Goal: Task Accomplishment & Management: Use online tool/utility

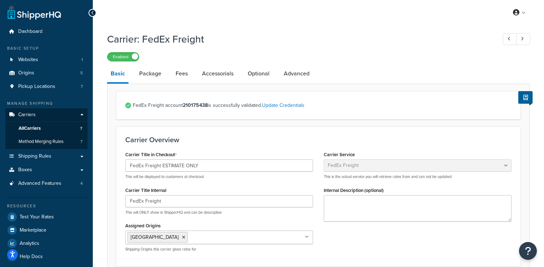
select select "fedExFreight"
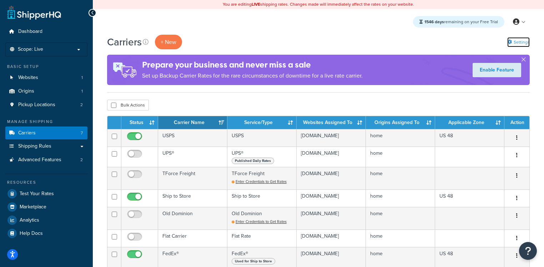
click at [520, 43] on link "Settings" at bounding box center [518, 42] width 22 height 10
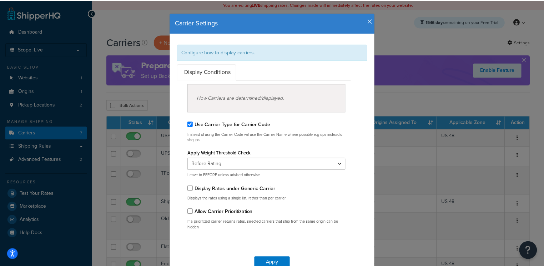
scroll to position [9, 0]
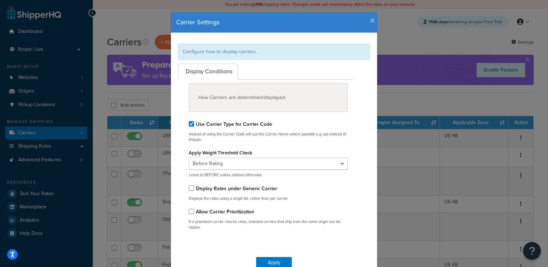
click at [364, 25] on h4 "Carrier Settings" at bounding box center [274, 22] width 196 height 9
click at [367, 21] on h4 "Carrier Settings" at bounding box center [274, 22] width 196 height 9
drag, startPoint x: 50, startPoint y: 161, endPoint x: 51, endPoint y: 154, distance: 7.2
click at [50, 161] on div "Carrier Settings Configure how to display carriers. Display Conditions How Carr…" at bounding box center [274, 133] width 548 height 267
click at [57, 144] on div "Carrier Settings Configure how to display carriers. Display Conditions How Carr…" at bounding box center [274, 133] width 548 height 267
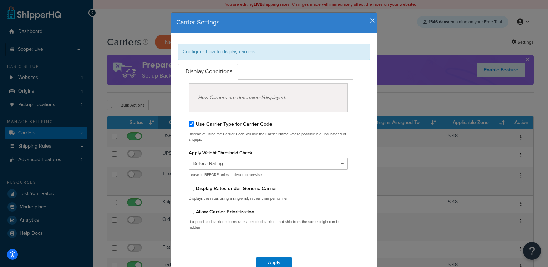
click at [372, 17] on icon "button" at bounding box center [372, 20] width 5 height 6
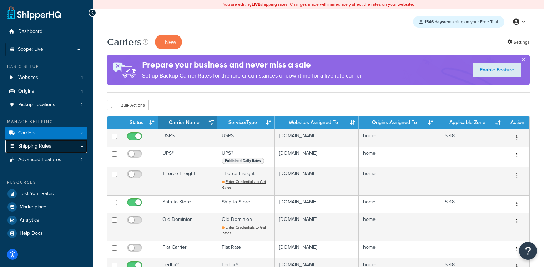
click at [35, 150] on link "Shipping Rules" at bounding box center [46, 146] width 82 height 13
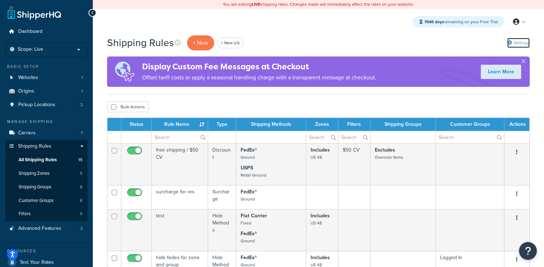
click at [521, 42] on link "Settings" at bounding box center [518, 43] width 22 height 10
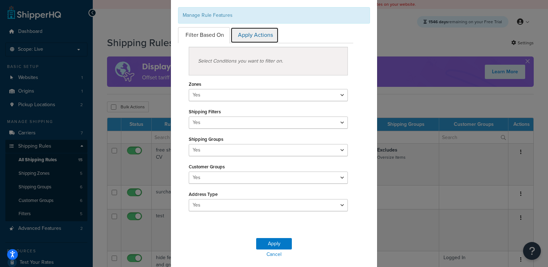
click at [255, 36] on link "Apply Actions" at bounding box center [255, 35] width 48 height 16
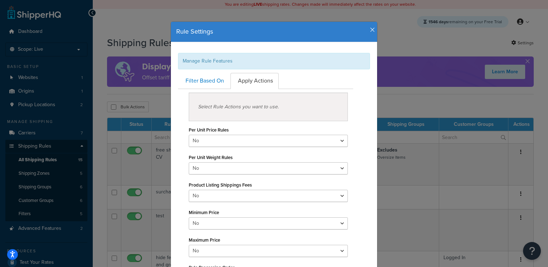
click at [370, 31] on icon "button" at bounding box center [372, 30] width 5 height 6
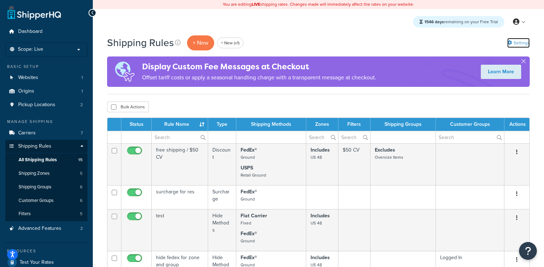
click at [514, 42] on link "Settings" at bounding box center [518, 43] width 22 height 10
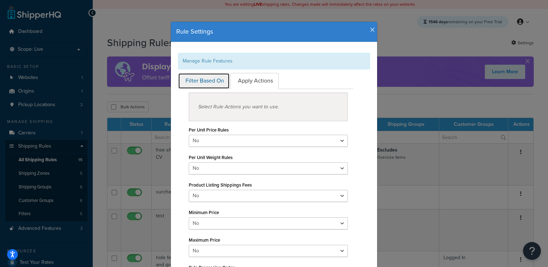
drag, startPoint x: 207, startPoint y: 77, endPoint x: 208, endPoint y: 72, distance: 4.8
click at [207, 77] on link "Filter Based On" at bounding box center [204, 81] width 52 height 16
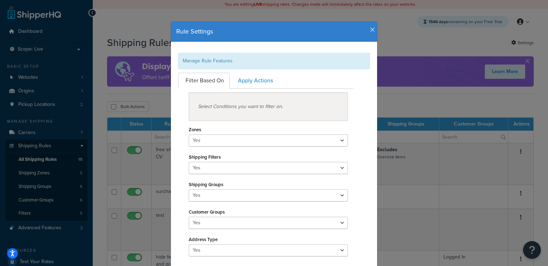
click at [370, 29] on icon "button" at bounding box center [372, 30] width 5 height 6
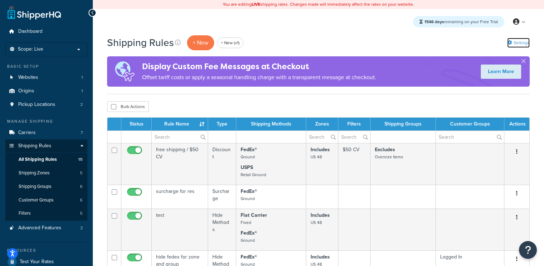
click at [523, 42] on link "Settings" at bounding box center [518, 43] width 22 height 10
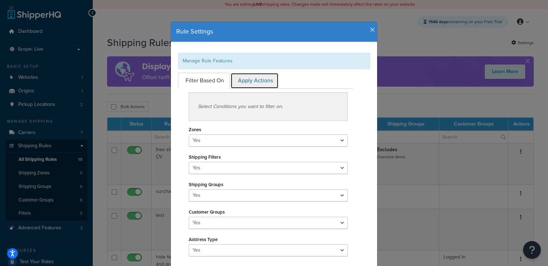
click at [264, 78] on link "Apply Actions" at bounding box center [255, 81] width 48 height 16
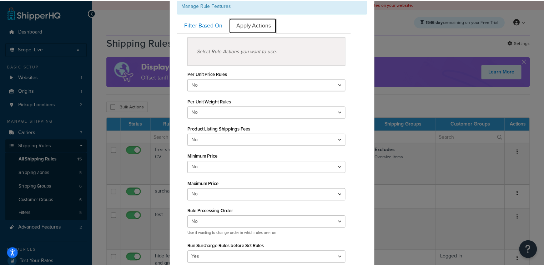
scroll to position [0, 0]
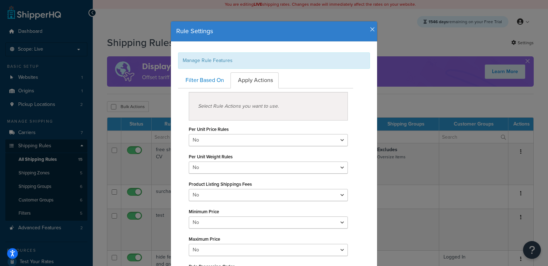
click at [372, 27] on icon "button" at bounding box center [372, 29] width 5 height 6
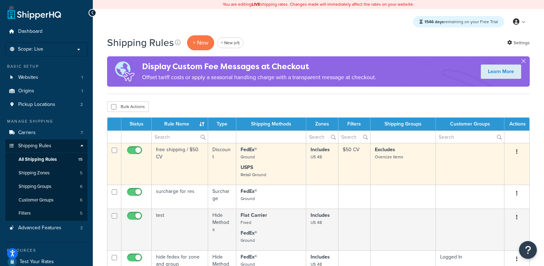
click at [182, 156] on td "free shipping / $50 CV" at bounding box center [180, 164] width 56 height 42
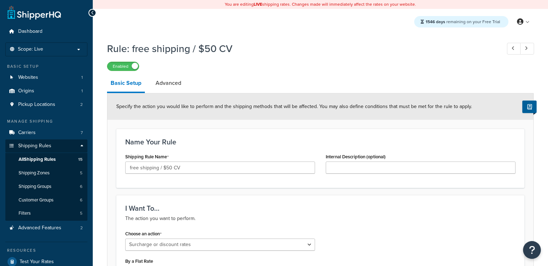
select select "SURCHARGE"
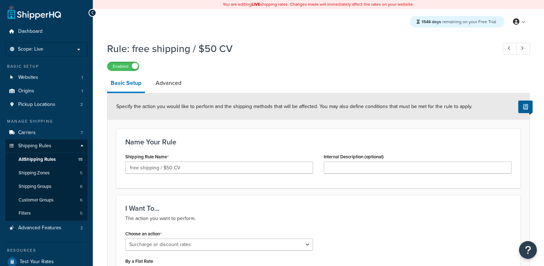
click at [184, 158] on div "Shipping Rule Name free shipping / $50 CV" at bounding box center [219, 163] width 188 height 22
click at [183, 87] on link "Advanced" at bounding box center [168, 83] width 33 height 17
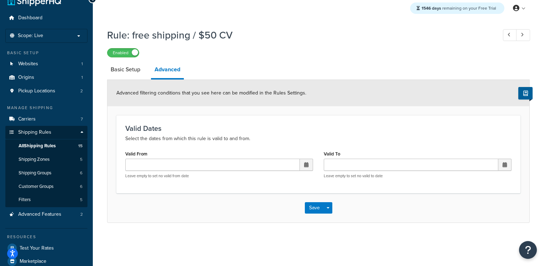
scroll to position [14, 0]
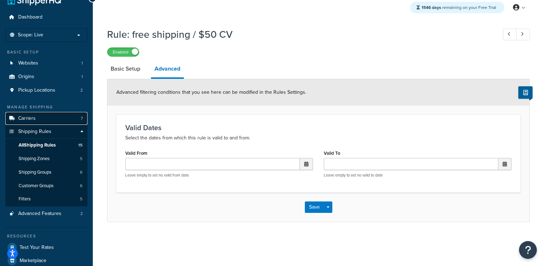
click at [51, 119] on link "Carriers 7" at bounding box center [46, 118] width 82 height 13
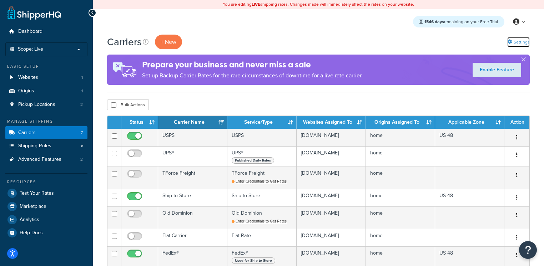
click at [514, 44] on link "Settings" at bounding box center [518, 42] width 22 height 10
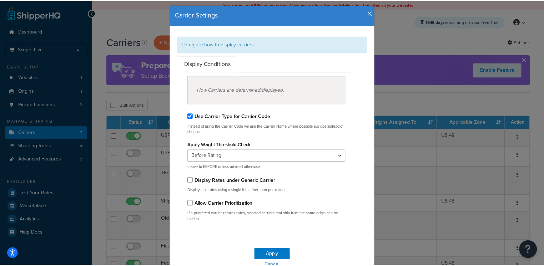
scroll to position [11, 0]
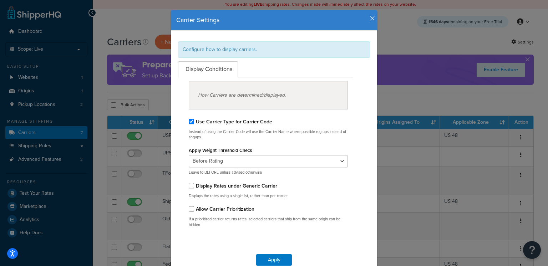
click at [370, 19] on icon "button" at bounding box center [372, 18] width 5 height 6
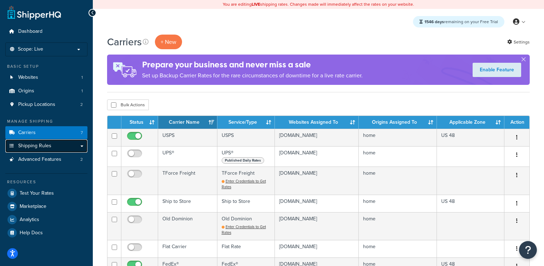
click at [41, 151] on link "Shipping Rules" at bounding box center [46, 146] width 82 height 13
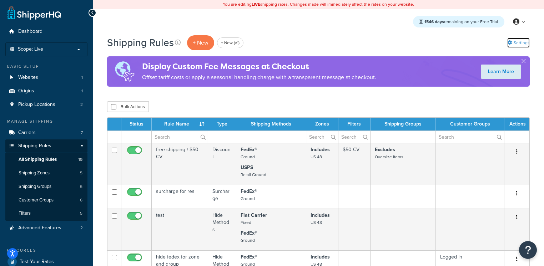
click at [524, 43] on link "Settings" at bounding box center [518, 43] width 22 height 10
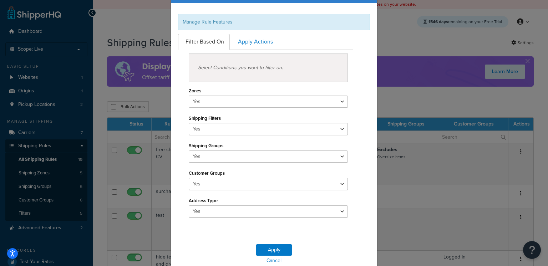
scroll to position [45, 0]
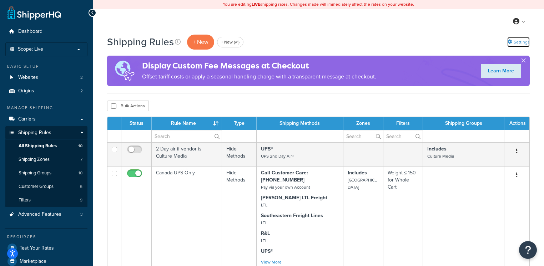
click at [518, 44] on link "Settings" at bounding box center [518, 42] width 22 height 10
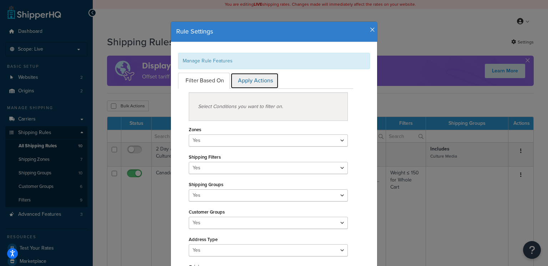
click at [244, 80] on link "Apply Actions" at bounding box center [255, 81] width 48 height 16
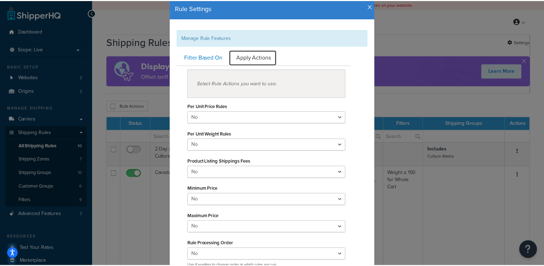
scroll to position [20, 0]
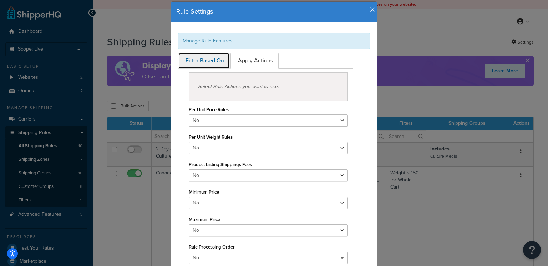
click at [205, 64] on link "Filter Based On" at bounding box center [204, 61] width 52 height 16
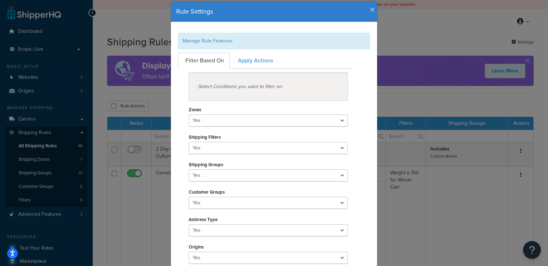
click at [370, 11] on icon "button" at bounding box center [372, 10] width 5 height 6
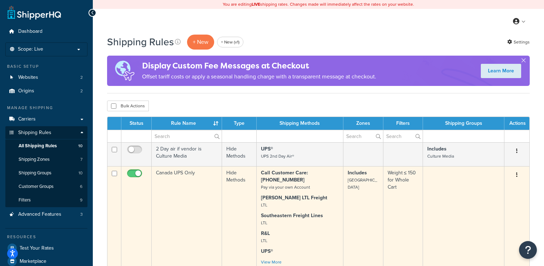
click at [178, 200] on td "Canada UPS Only" at bounding box center [187, 217] width 70 height 102
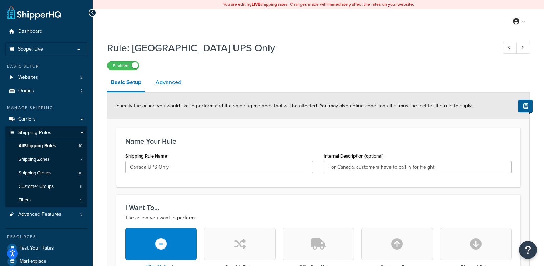
click at [172, 87] on link "Advanced" at bounding box center [168, 82] width 33 height 17
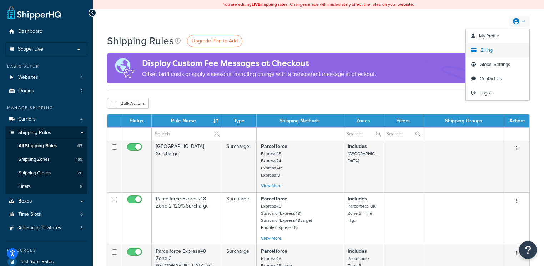
click at [488, 49] on span "Billing" at bounding box center [486, 50] width 12 height 7
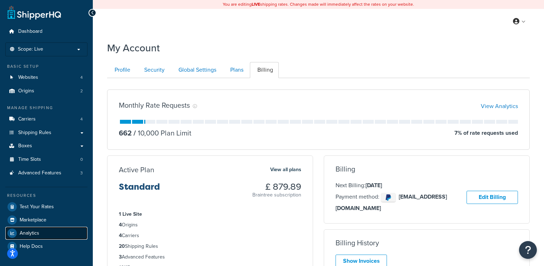
click at [39, 235] on span "Analytics" at bounding box center [30, 234] width 20 height 6
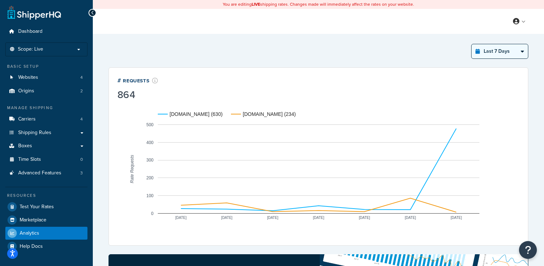
click at [498, 51] on select "Last 24 Hours Last 7 Days Last 30 Days Last 3 Months Last 6 Months Last 12 Mont…" at bounding box center [500, 51] width 56 height 14
select select "last_3_months"
click at [472, 44] on select "Last 24 Hours Last 7 Days Last 30 Days Last 3 Months Last 6 Months Last 12 Mont…" at bounding box center [500, 51] width 56 height 14
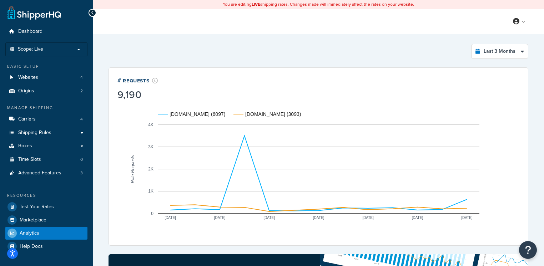
click at [246, 141] on icon "A chart." at bounding box center [318, 173] width 297 height 75
drag, startPoint x: 183, startPoint y: 114, endPoint x: 208, endPoint y: 115, distance: 24.7
click at [209, 115] on text "footballflags.co.uk (6097)" at bounding box center [198, 114] width 56 height 6
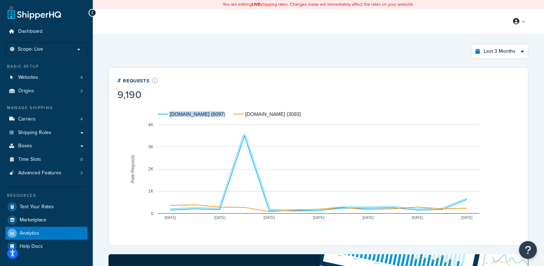
copy text "footballflags.co.uk"
drag, startPoint x: 246, startPoint y: 115, endPoint x: 288, endPoint y: 114, distance: 42.1
click at [288, 114] on text "bannersforall.co.uk (3093)" at bounding box center [273, 114] width 56 height 6
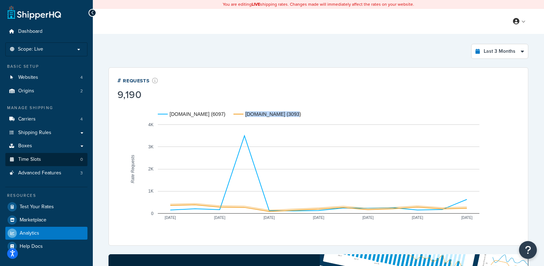
copy text "bannersforall.co.uk"
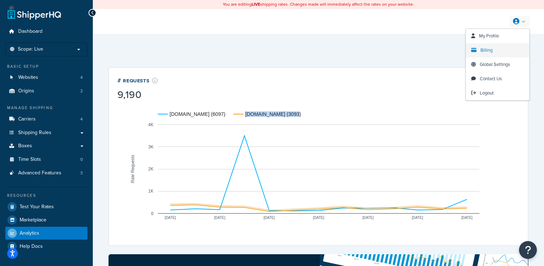
click at [489, 53] on span "Billing" at bounding box center [486, 50] width 12 height 7
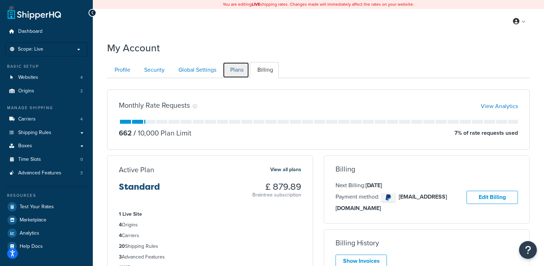
click at [240, 72] on link "Plans" at bounding box center [236, 70] width 26 height 16
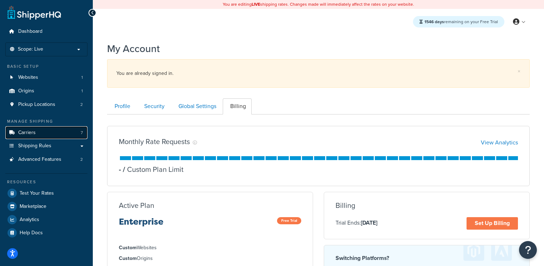
click at [60, 132] on link "Carriers 7" at bounding box center [46, 132] width 82 height 13
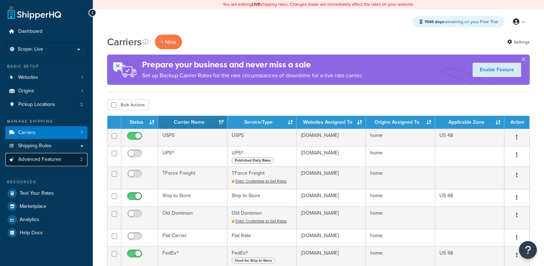
click at [55, 162] on span "Advanced Features" at bounding box center [39, 160] width 43 height 6
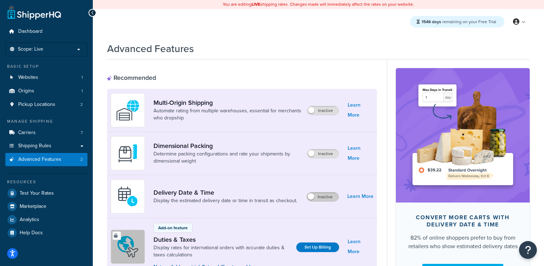
click at [327, 194] on label "Inactive" at bounding box center [322, 197] width 31 height 9
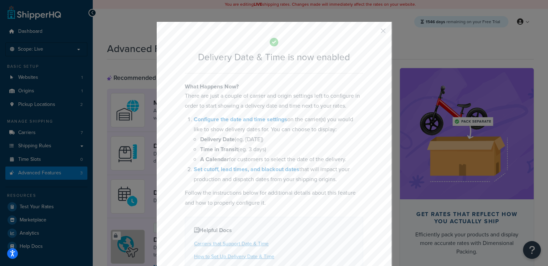
drag, startPoint x: 388, startPoint y: 31, endPoint x: 381, endPoint y: 81, distance: 50.7
click at [387, 31] on div "Delivery Date & Time is now enabled What Happens Now? There are just a couple o…" at bounding box center [274, 164] width 236 height 286
drag, startPoint x: 381, startPoint y: 30, endPoint x: 361, endPoint y: 39, distance: 22.1
click at [374, 32] on button "button" at bounding box center [373, 33] width 2 height 2
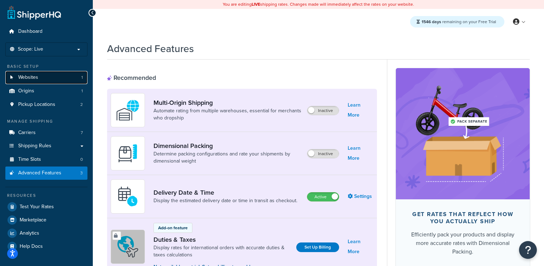
click at [36, 72] on link "Websites 1" at bounding box center [46, 77] width 82 height 13
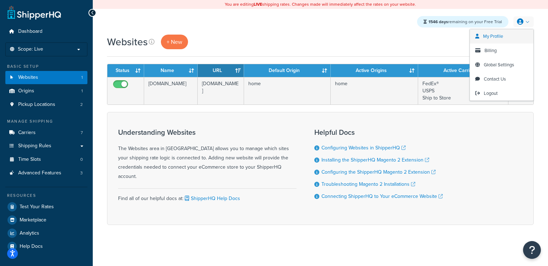
click at [491, 37] on span "My Profile" at bounding box center [493, 36] width 20 height 7
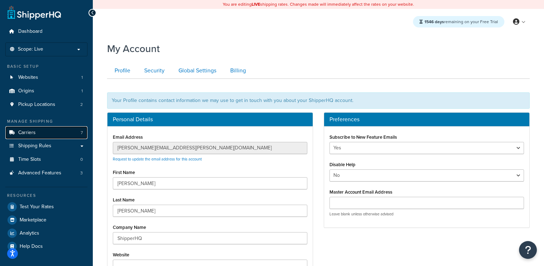
click at [46, 129] on link "Carriers 7" at bounding box center [46, 132] width 82 height 13
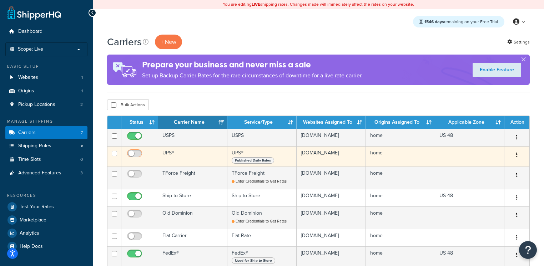
click at [140, 155] on input "checkbox" at bounding box center [136, 155] width 20 height 9
checkbox input "true"
click at [187, 161] on td "UPS®" at bounding box center [192, 156] width 69 height 20
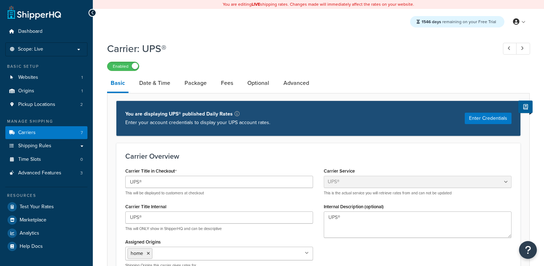
select select "ups"
click at [110, 86] on link "Basic" at bounding box center [117, 84] width 21 height 19
click at [64, 133] on link "Carriers 7" at bounding box center [46, 132] width 82 height 13
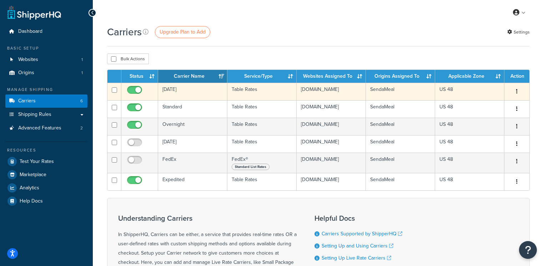
click at [207, 97] on td "[DATE]" at bounding box center [192, 91] width 69 height 17
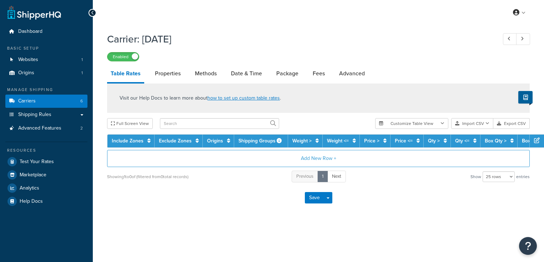
select select "25"
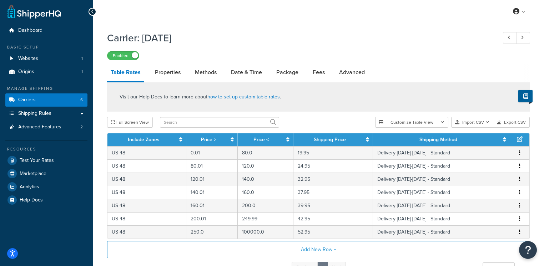
scroll to position [2, 0]
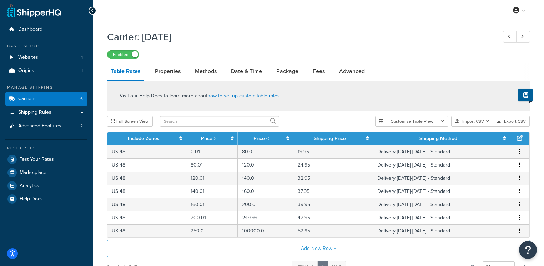
click at [129, 71] on link "Table Rates" at bounding box center [125, 72] width 37 height 19
click at [57, 100] on link "Carriers 6" at bounding box center [46, 98] width 82 height 13
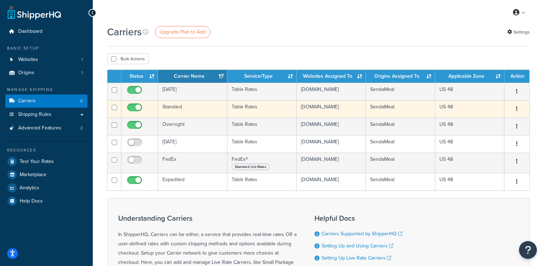
click at [196, 117] on td "Standard" at bounding box center [192, 108] width 69 height 17
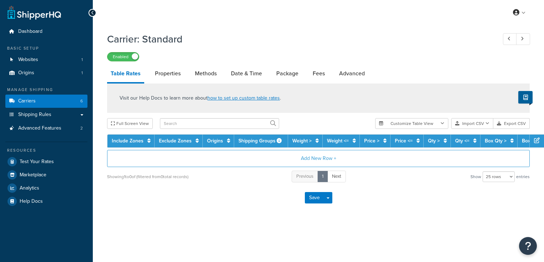
select select "25"
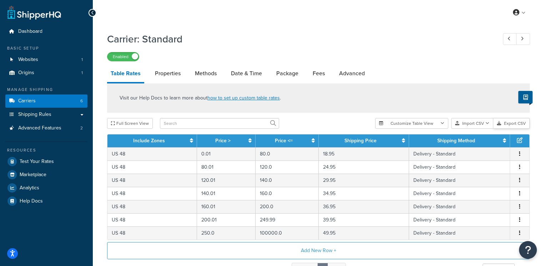
click at [507, 124] on button "Export CSV" at bounding box center [511, 123] width 36 height 11
click at [171, 76] on link "Properties" at bounding box center [167, 73] width 33 height 17
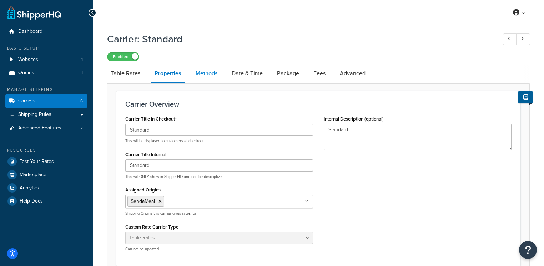
click at [202, 72] on link "Methods" at bounding box center [206, 73] width 29 height 17
select select "25"
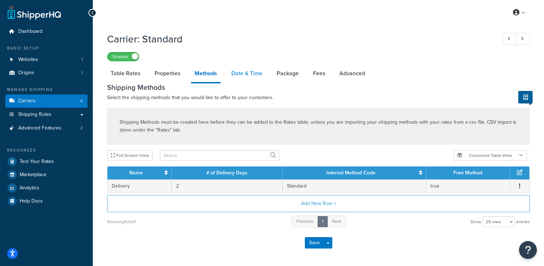
click at [244, 70] on link "Date & Time" at bounding box center [247, 73] width 38 height 17
select select "yMMMd"
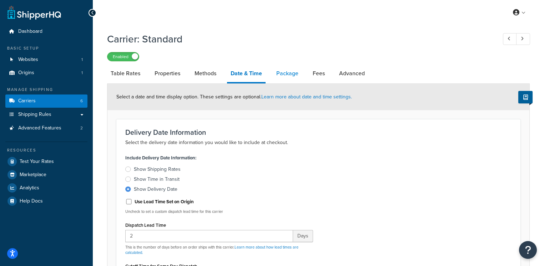
click at [292, 75] on link "Package" at bounding box center [287, 73] width 29 height 17
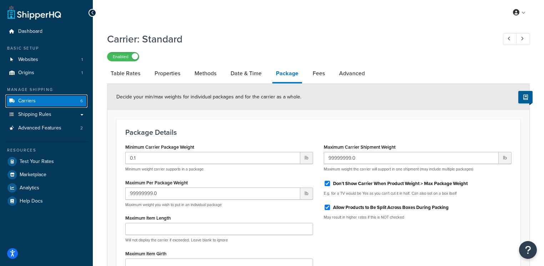
click at [39, 101] on link "Carriers 6" at bounding box center [46, 101] width 82 height 13
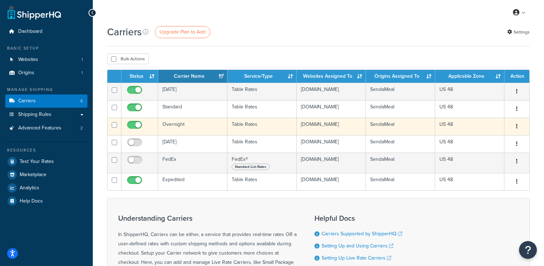
click at [202, 135] on td "Overnight" at bounding box center [192, 126] width 69 height 17
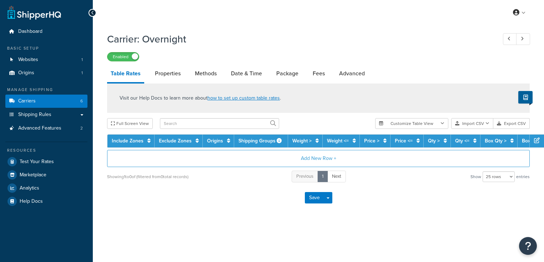
select select "25"
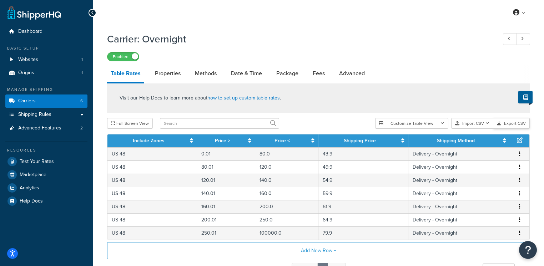
click at [509, 126] on button "Export CSV" at bounding box center [511, 123] width 36 height 11
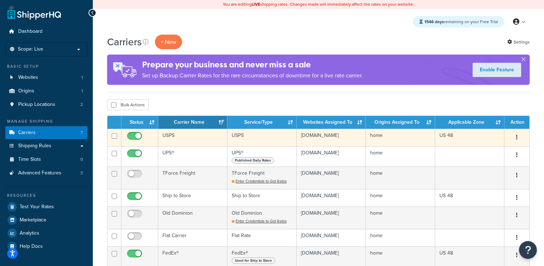
click at [133, 138] on input "checkbox" at bounding box center [136, 138] width 20 height 9
checkbox input "false"
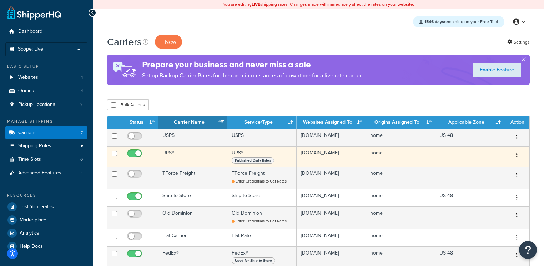
drag, startPoint x: 131, startPoint y: 154, endPoint x: 131, endPoint y: 158, distance: 3.9
click at [131, 154] on input "checkbox" at bounding box center [136, 155] width 20 height 9
checkbox input "false"
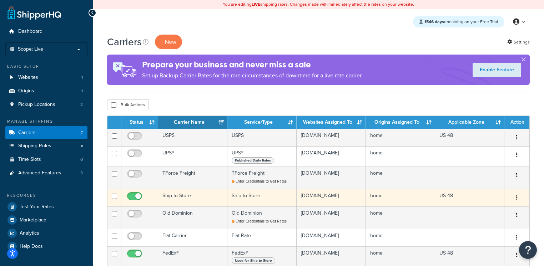
click at [132, 196] on input "checkbox" at bounding box center [136, 198] width 20 height 9
checkbox input "false"
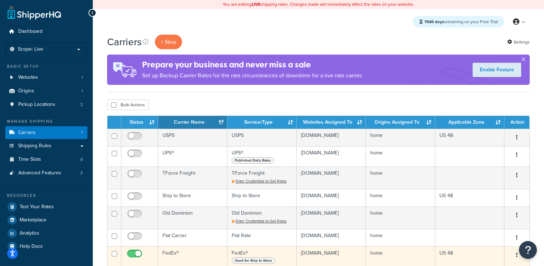
click at [130, 253] on input "checkbox" at bounding box center [136, 255] width 20 height 9
checkbox input "false"
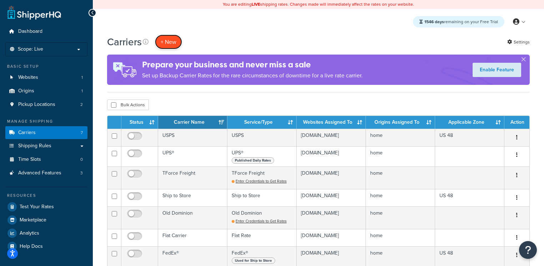
click at [167, 43] on button "+ New" at bounding box center [168, 42] width 27 height 15
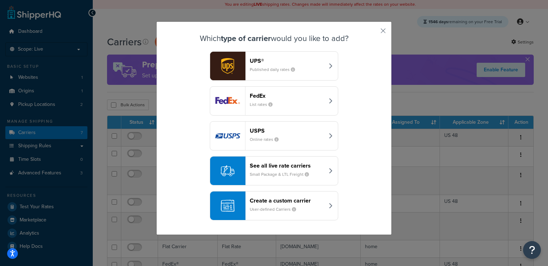
click at [264, 203] on div "Create a custom carrier User-defined Carriers" at bounding box center [287, 205] width 75 height 17
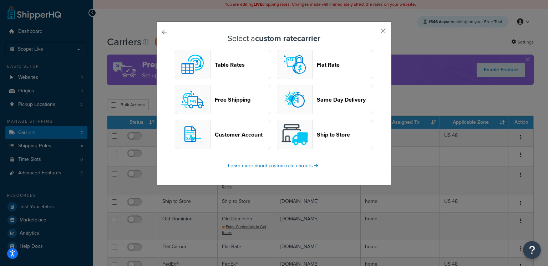
click at [252, 68] on button "Table Rates" at bounding box center [223, 64] width 96 height 29
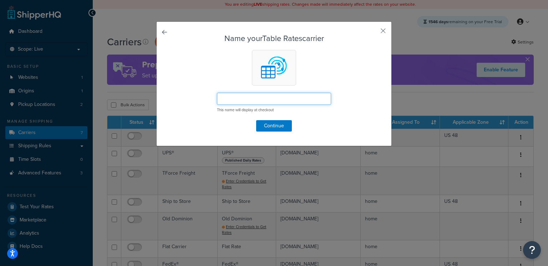
click at [248, 95] on input "text" at bounding box center [274, 99] width 114 height 12
type input "Standard"
click at [266, 126] on button "Continue" at bounding box center [274, 125] width 36 height 11
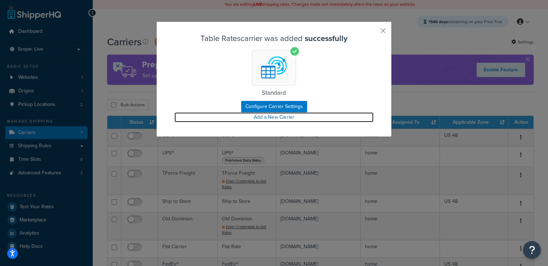
click at [272, 118] on link "Add a New Carrier" at bounding box center [274, 117] width 199 height 10
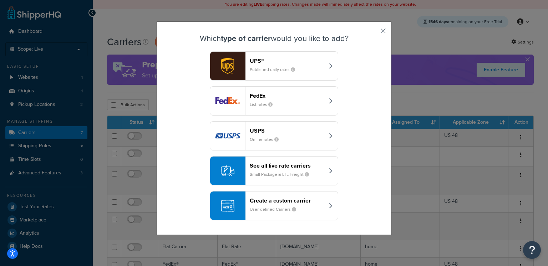
click at [264, 208] on small "User-defined Carriers" at bounding box center [276, 209] width 52 height 6
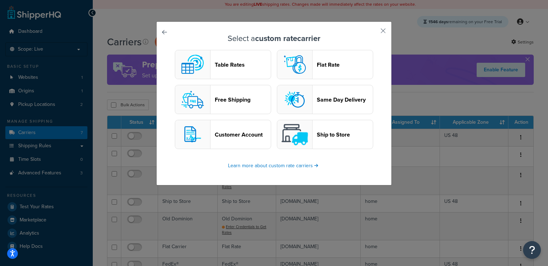
click at [232, 70] on button "Table Rates" at bounding box center [223, 64] width 96 height 29
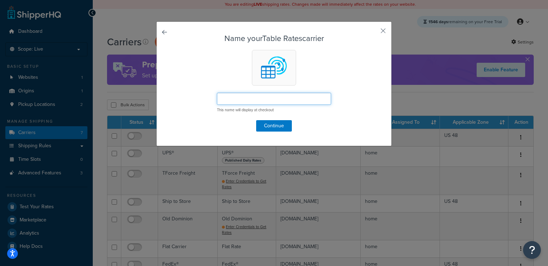
click at [231, 102] on input "text" at bounding box center [274, 99] width 114 height 12
type input "Overnight"
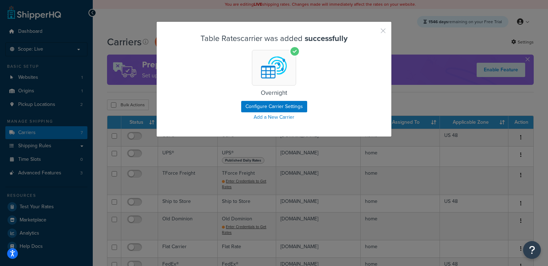
click at [374, 32] on button "button" at bounding box center [373, 33] width 2 height 2
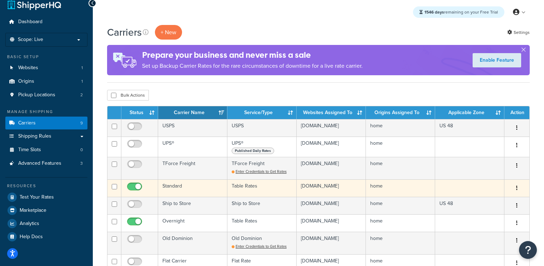
scroll to position [21, 0]
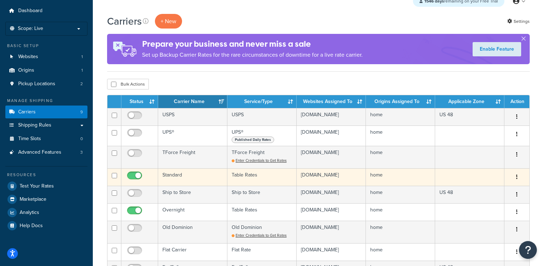
click at [201, 180] on td "Standard" at bounding box center [192, 176] width 69 height 17
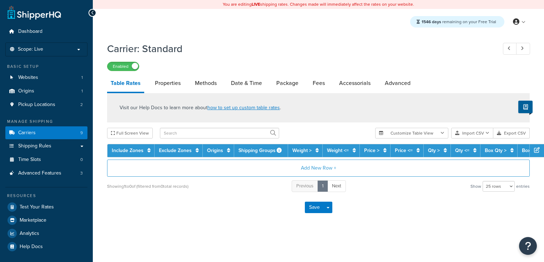
select select "25"
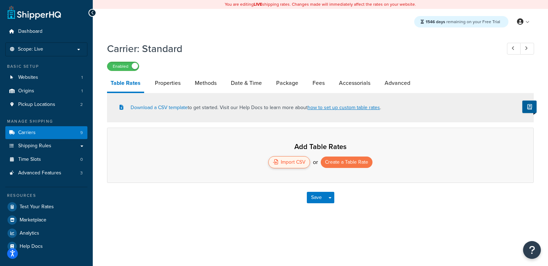
click at [302, 165] on div "Import CSV" at bounding box center [289, 162] width 42 height 12
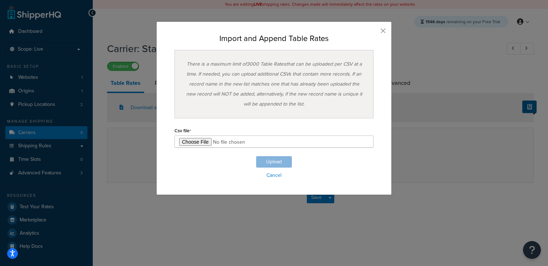
type input "C:\fakepath\Table Rate Export-2025-10-08 0807.csv"
click at [280, 164] on button "Upload" at bounding box center [274, 161] width 36 height 11
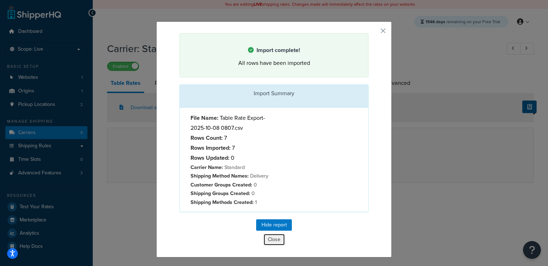
click at [270, 246] on button "Close" at bounding box center [274, 240] width 22 height 12
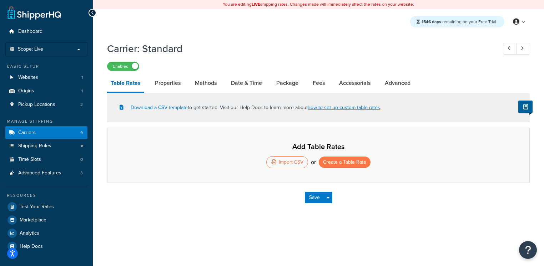
select select "25"
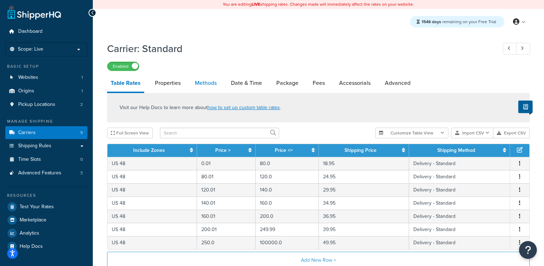
click at [205, 84] on link "Methods" at bounding box center [205, 83] width 29 height 17
select select "25"
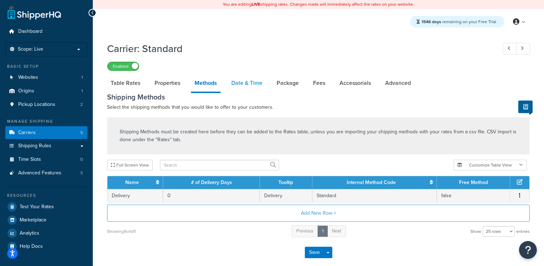
click at [243, 82] on link "Date & Time" at bounding box center [247, 83] width 38 height 17
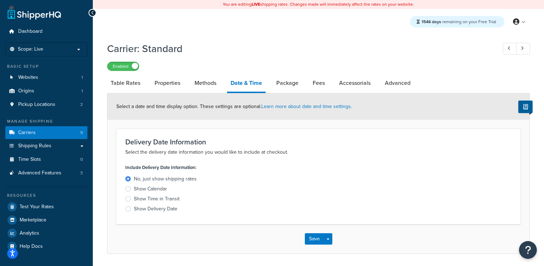
click at [154, 210] on div "Show Delivery Date" at bounding box center [156, 209] width 44 height 7
click at [0, 0] on input "Show Delivery Date" at bounding box center [0, 0] width 0 height 0
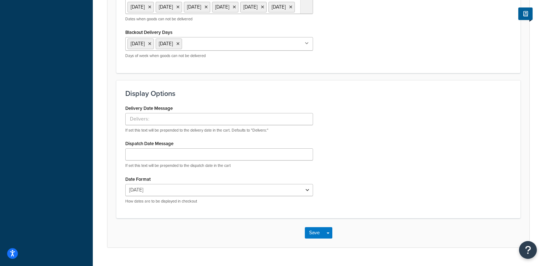
scroll to position [531, 0]
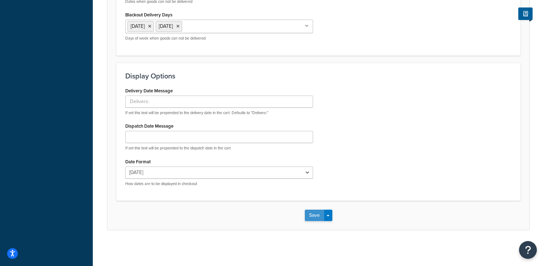
click at [311, 219] on button "Save" at bounding box center [314, 215] width 19 height 11
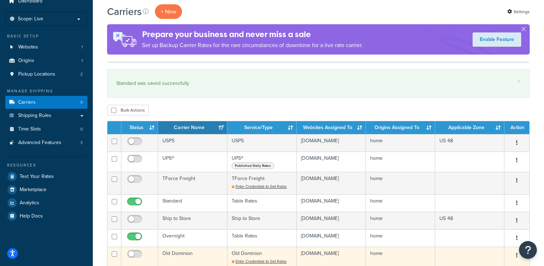
scroll to position [89, 0]
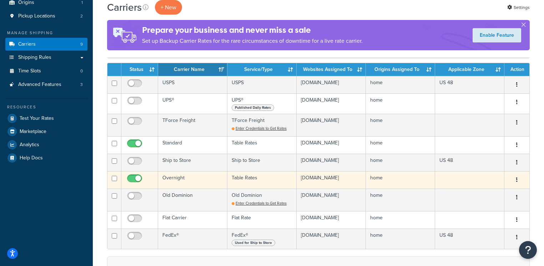
click at [180, 180] on td "Overnight" at bounding box center [192, 179] width 69 height 17
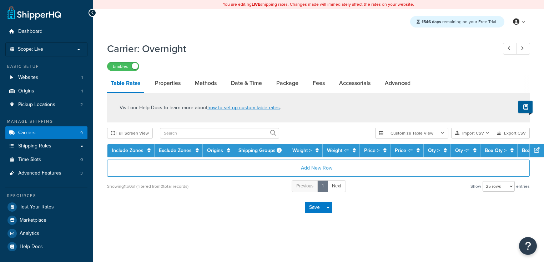
select select "25"
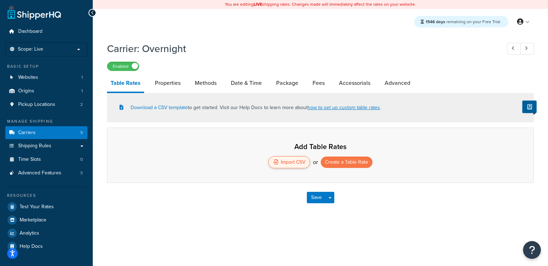
click at [285, 164] on div "Import CSV" at bounding box center [289, 162] width 42 height 12
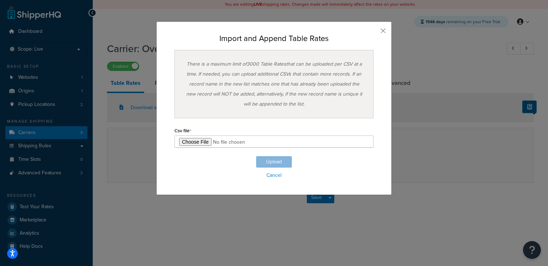
type input "C:\fakepath\Table Rate Export-2025-10-08 0807 (1).csv"
click at [272, 162] on button "Upload" at bounding box center [274, 161] width 36 height 11
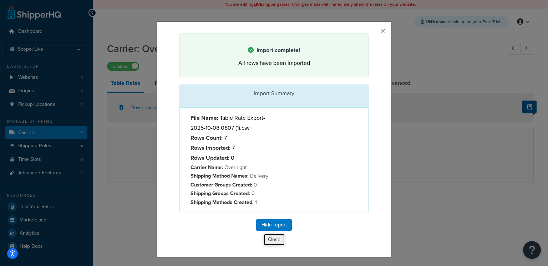
click at [271, 246] on button "Close" at bounding box center [274, 240] width 22 height 12
select select "25"
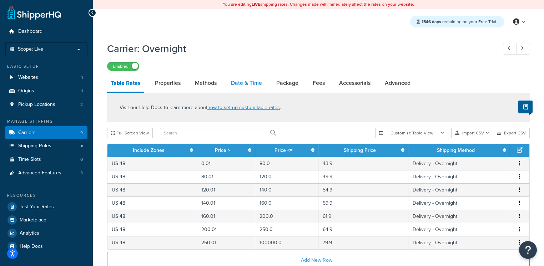
click at [235, 86] on link "Date & Time" at bounding box center [246, 83] width 38 height 17
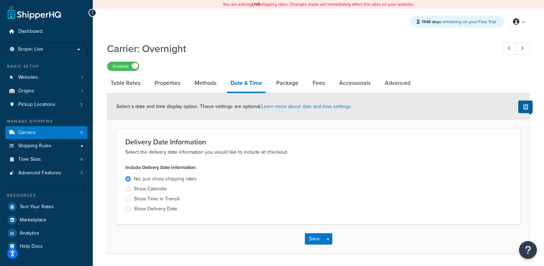
click at [149, 210] on div "Show Delivery Date" at bounding box center [156, 209] width 44 height 7
click at [0, 0] on input "Show Delivery Date" at bounding box center [0, 0] width 0 height 0
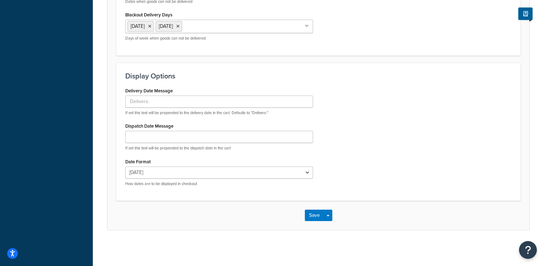
scroll to position [531, 0]
click at [308, 218] on button "Save" at bounding box center [314, 215] width 19 height 11
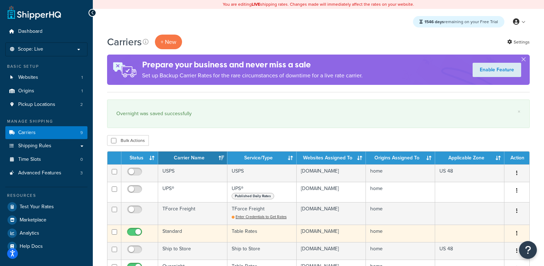
click at [181, 232] on td "Standard" at bounding box center [192, 233] width 69 height 17
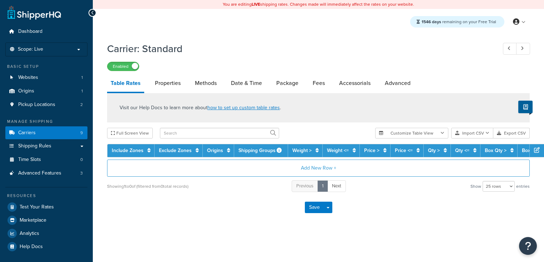
select select "25"
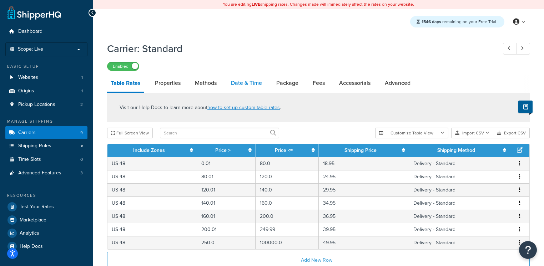
click at [245, 86] on link "Date & Time" at bounding box center [246, 83] width 38 height 17
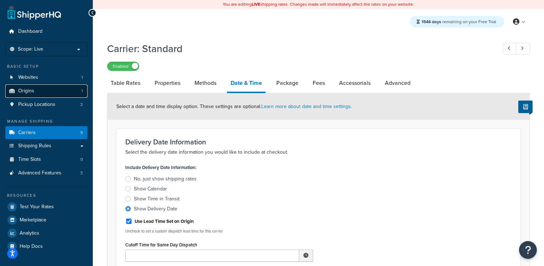
click at [54, 94] on link "Origins 1" at bounding box center [46, 91] width 82 height 13
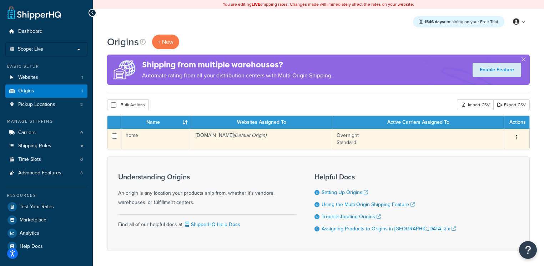
click at [217, 145] on td "[DOMAIN_NAME] (Default Origin)" at bounding box center [261, 139] width 141 height 20
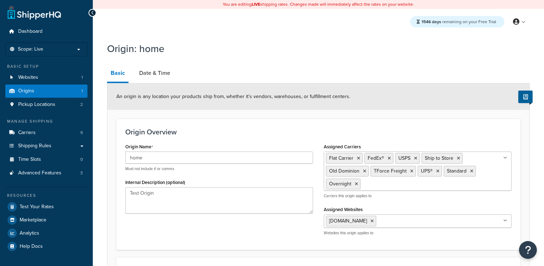
select select "43"
click at [161, 80] on link "Date & Time" at bounding box center [155, 73] width 38 height 17
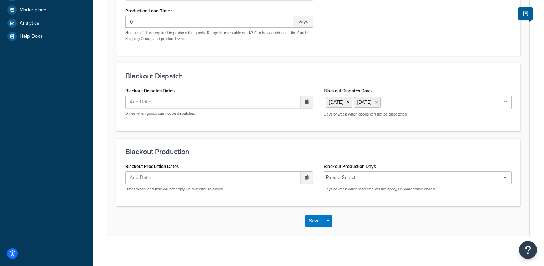
scroll to position [215, 0]
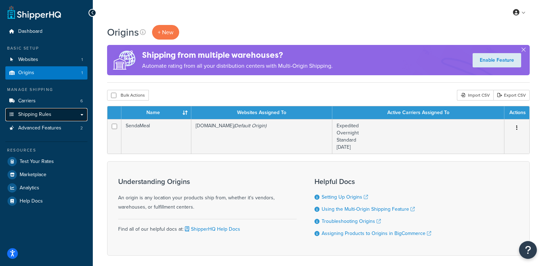
click at [19, 120] on link "Shipping Rules" at bounding box center [46, 114] width 82 height 13
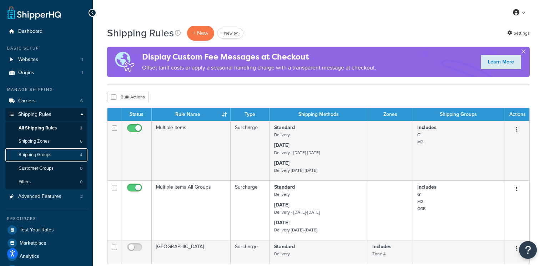
click at [52, 158] on link "Shipping Groups 4" at bounding box center [46, 155] width 82 height 13
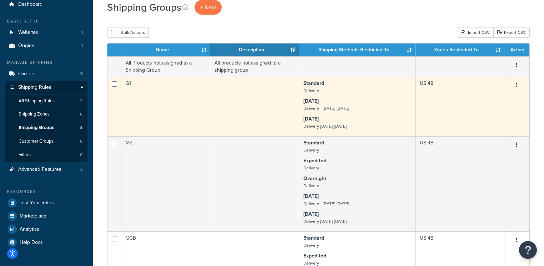
scroll to position [20, 0]
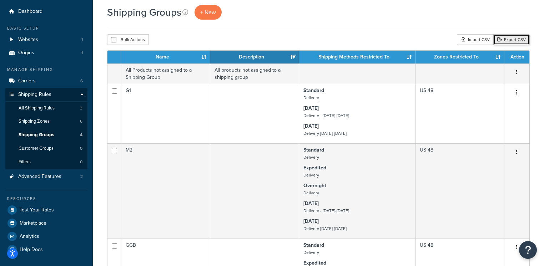
click at [505, 39] on link "Export CSV" at bounding box center [511, 39] width 36 height 11
click at [55, 55] on link "Origins 1" at bounding box center [46, 52] width 82 height 13
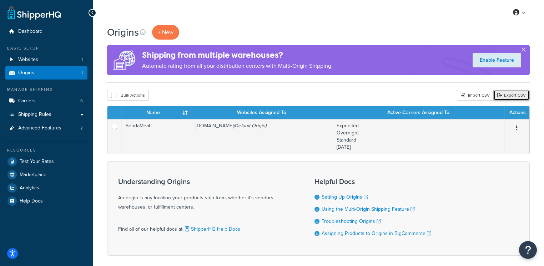
click at [508, 95] on link "Export CSV" at bounding box center [511, 95] width 36 height 11
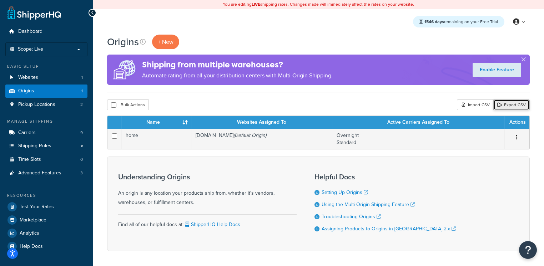
click at [505, 107] on link "Export CSV" at bounding box center [511, 105] width 36 height 11
click at [477, 108] on div "Import CSV" at bounding box center [475, 105] width 36 height 11
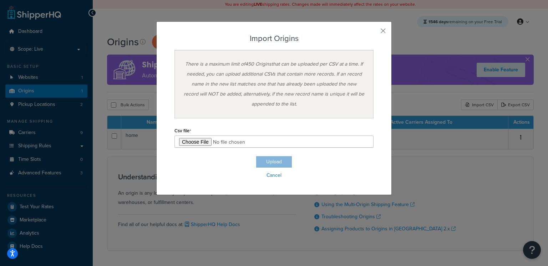
type input "C:\fakepath\Origin Export-2025-10-08 0810.csv"
click at [275, 161] on button "Upload" at bounding box center [274, 161] width 36 height 11
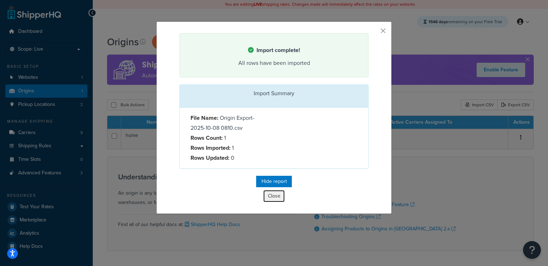
click at [273, 198] on button "Close" at bounding box center [273, 196] width 21 height 12
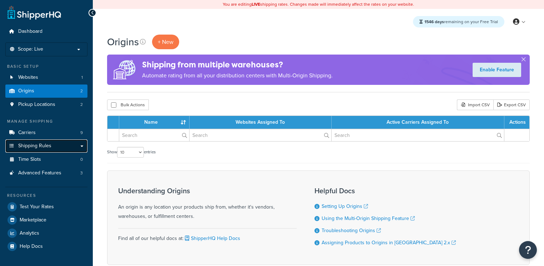
drag, startPoint x: 0, startPoint y: 0, endPoint x: 57, endPoint y: 149, distance: 159.6
click at [57, 149] on link "Shipping Rules" at bounding box center [46, 146] width 82 height 13
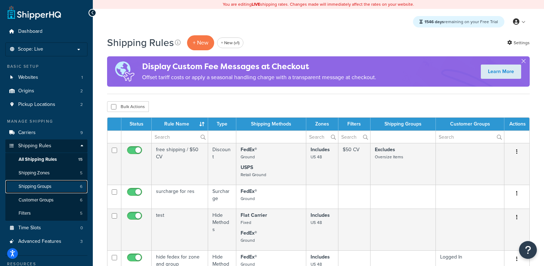
click at [47, 190] on span "Shipping Groups" at bounding box center [35, 187] width 33 height 6
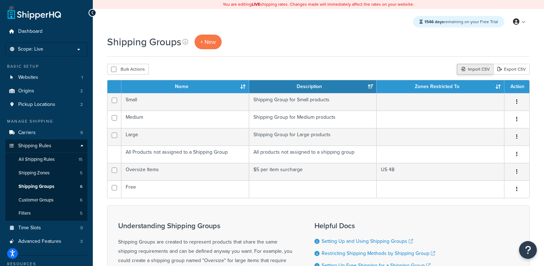
click at [465, 68] on div "Import CSV" at bounding box center [475, 69] width 36 height 11
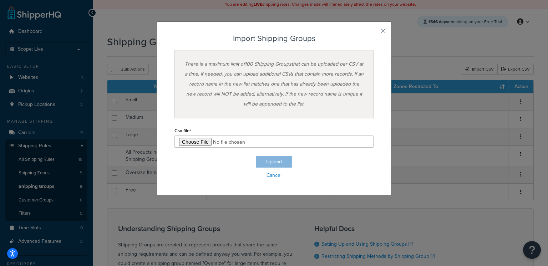
type input "C:\fakepath\Shipping Group Export-2025-10-08 0810.csv"
click at [268, 160] on button "Upload" at bounding box center [274, 161] width 36 height 11
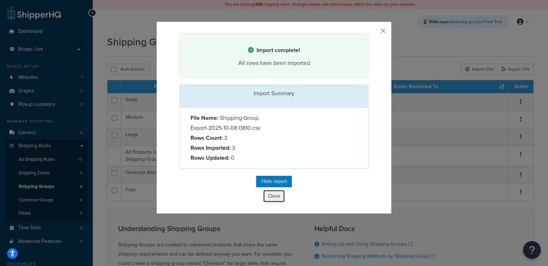
click at [273, 200] on button "Close" at bounding box center [273, 196] width 21 height 12
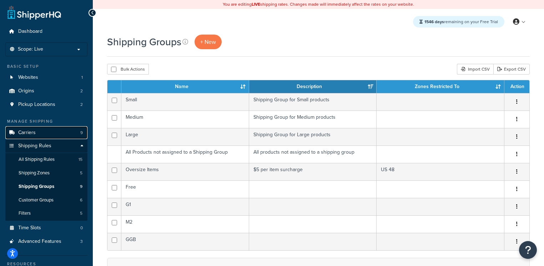
click at [32, 135] on span "Carriers" at bounding box center [26, 133] width 17 height 6
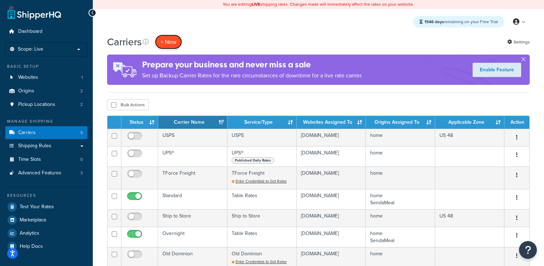
click at [166, 46] on button "+ New" at bounding box center [168, 42] width 27 height 15
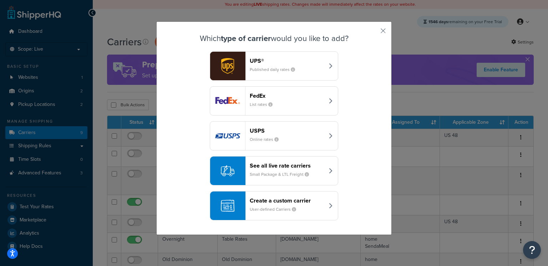
click at [277, 206] on small "User-defined Carriers" at bounding box center [276, 209] width 52 height 6
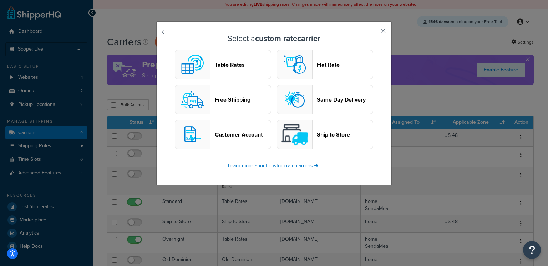
click at [233, 69] on button "Table Rates" at bounding box center [223, 64] width 96 height 29
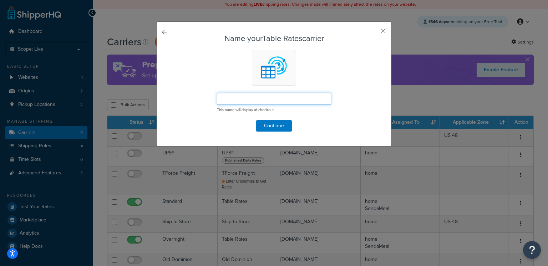
click at [248, 103] on input "text" at bounding box center [274, 99] width 114 height 12
drag, startPoint x: 271, startPoint y: 98, endPoint x: 240, endPoint y: 98, distance: 30.3
click at [240, 98] on input "Standard (no date/time)" at bounding box center [274, 99] width 114 height 12
type input "Standard (no d/t)"
click at [270, 124] on button "Continue" at bounding box center [274, 125] width 36 height 11
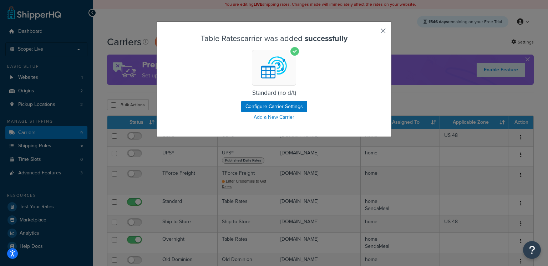
click at [374, 32] on button "button" at bounding box center [373, 33] width 2 height 2
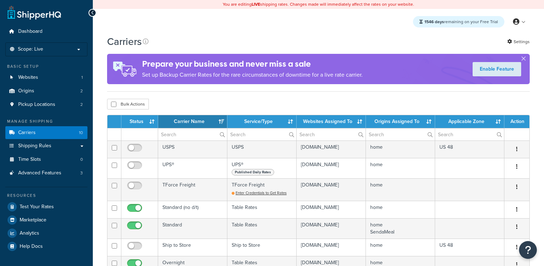
select select "15"
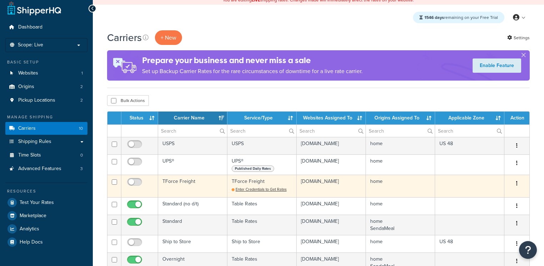
scroll to position [12, 0]
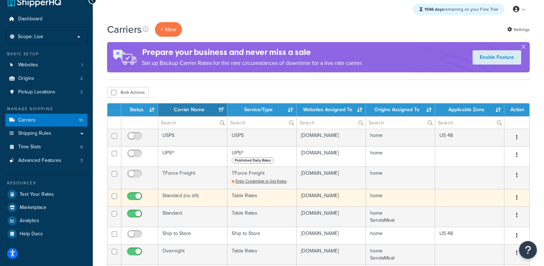
click at [202, 196] on td "Standard (no d/t)" at bounding box center [192, 197] width 69 height 17
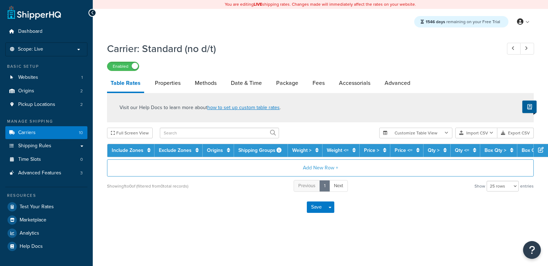
select select "25"
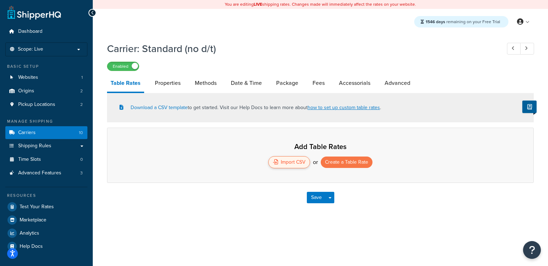
click at [291, 162] on div "Import CSV" at bounding box center [289, 162] width 42 height 12
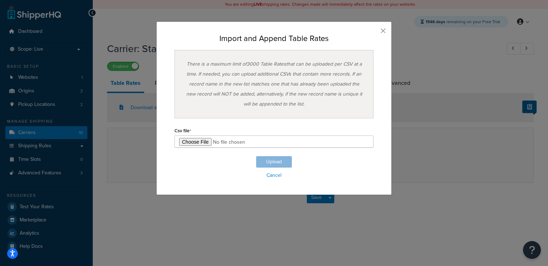
type input "C:\fakepath\Table Rate Export-2025-10-08 0807.csv"
click at [269, 164] on button "Upload" at bounding box center [274, 161] width 36 height 11
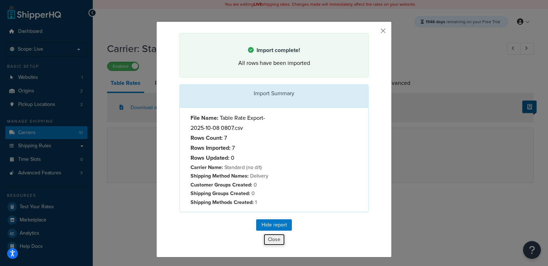
click at [269, 246] on button "Close" at bounding box center [274, 240] width 22 height 12
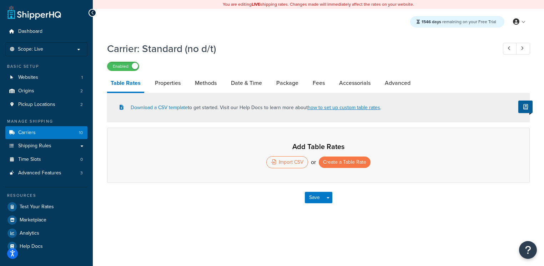
select select "25"
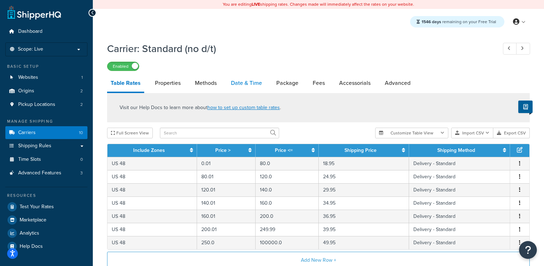
click at [240, 85] on link "Date & Time" at bounding box center [246, 83] width 38 height 17
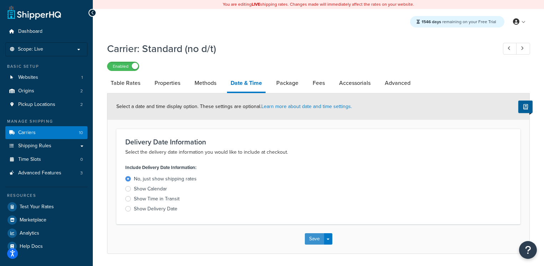
click at [313, 243] on button "Save" at bounding box center [314, 238] width 19 height 11
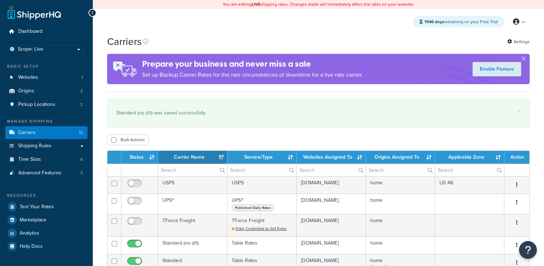
select select "15"
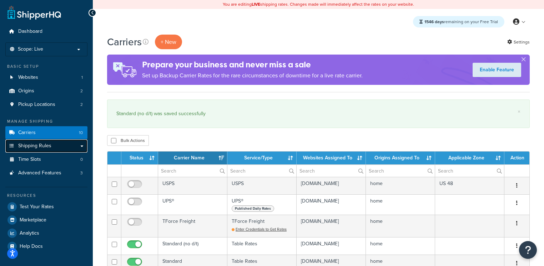
click at [56, 147] on link "Shipping Rules" at bounding box center [46, 146] width 82 height 13
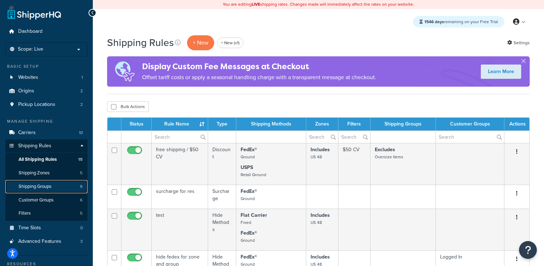
click at [48, 190] on link "Shipping Groups 9" at bounding box center [46, 186] width 82 height 13
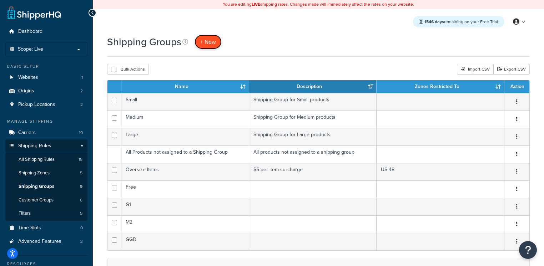
click at [203, 39] on span "+ New" at bounding box center [208, 42] width 16 height 8
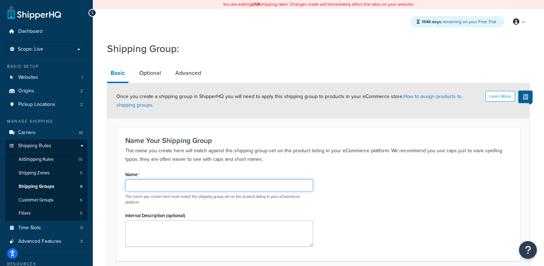
click at [169, 187] on input "Name" at bounding box center [219, 186] width 188 height 12
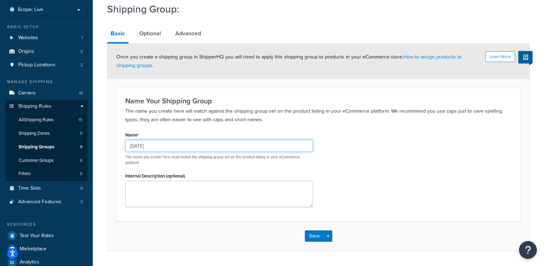
scroll to position [64, 0]
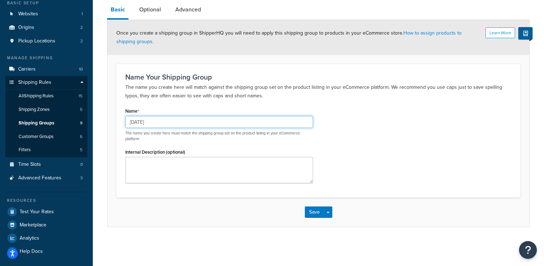
type input "[DATE]"
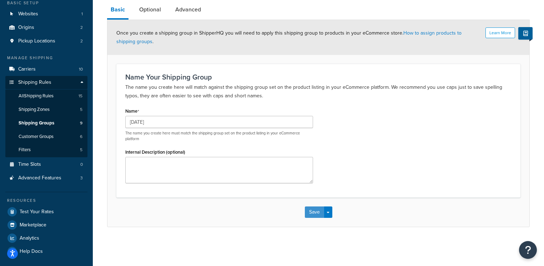
click at [316, 213] on button "Save" at bounding box center [314, 212] width 19 height 11
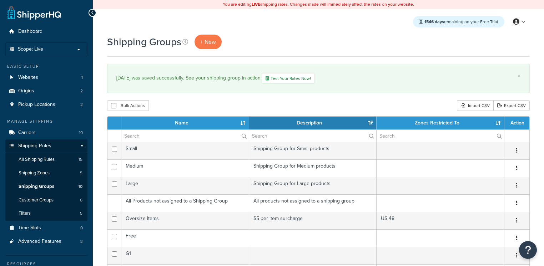
select select "15"
click at [49, 157] on span "All Shipping Rules" at bounding box center [37, 160] width 36 height 6
click at [204, 45] on span "+ New" at bounding box center [208, 42] width 16 height 8
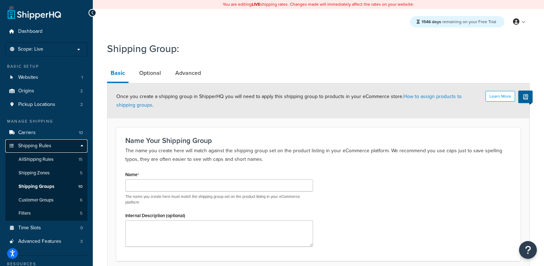
click at [35, 149] on span "Shipping Rules" at bounding box center [34, 146] width 33 height 6
click at [35, 163] on link "All Shipping Rules 15" at bounding box center [46, 159] width 82 height 13
click at [36, 163] on span "All Shipping Rules" at bounding box center [36, 160] width 35 height 6
click at [36, 162] on span "All Shipping Rules" at bounding box center [36, 160] width 35 height 6
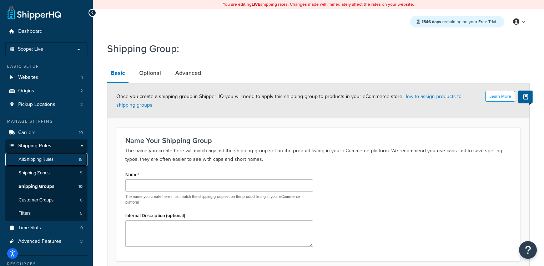
click at [39, 161] on span "All Shipping Rules" at bounding box center [36, 160] width 35 height 6
click at [40, 160] on span "All Shipping Rules" at bounding box center [36, 160] width 35 height 6
click at [41, 161] on span "All Shipping Rules" at bounding box center [36, 160] width 35 height 6
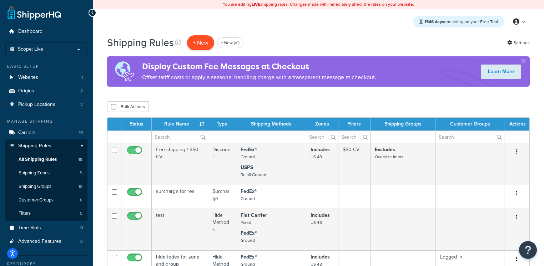
click at [202, 41] on p "+ New" at bounding box center [200, 42] width 27 height 15
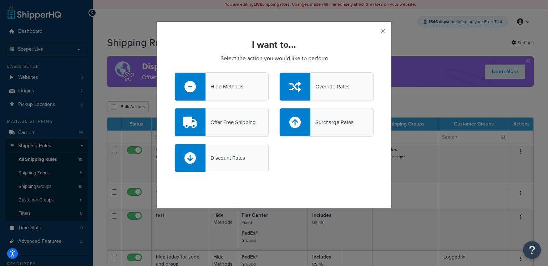
click at [243, 94] on div "Hide Methods" at bounding box center [222, 86] width 94 height 29
click at [0, 0] on input "Hide Methods" at bounding box center [0, 0] width 0 height 0
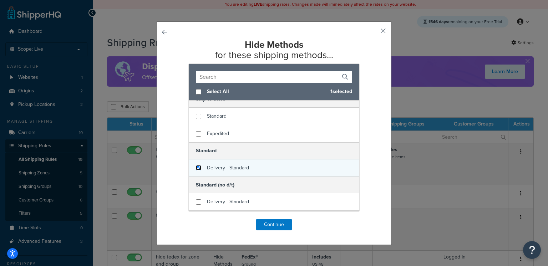
click at [197, 167] on input "checkbox" at bounding box center [198, 167] width 5 height 5
checkbox input "true"
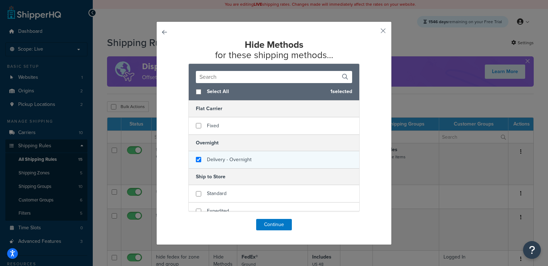
checkbox input "true"
click at [205, 165] on div "Delivery - Overnight" at bounding box center [274, 159] width 171 height 17
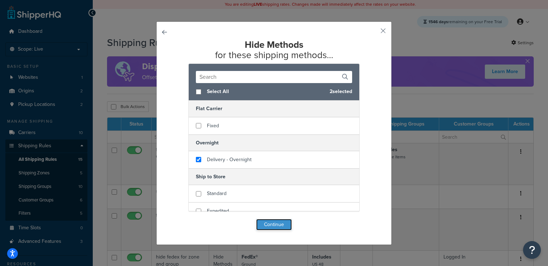
click at [262, 222] on button "Continue" at bounding box center [274, 224] width 36 height 11
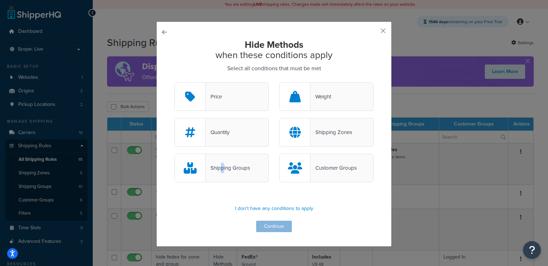
click at [221, 168] on div "Shipping Groups" at bounding box center [228, 168] width 45 height 10
click at [238, 168] on div "Shipping Groups" at bounding box center [228, 168] width 45 height 10
click at [0, 0] on input "Shipping Groups" at bounding box center [0, 0] width 0 height 0
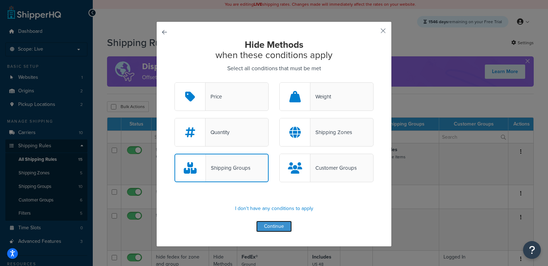
click at [268, 228] on button "Continue" at bounding box center [274, 226] width 36 height 11
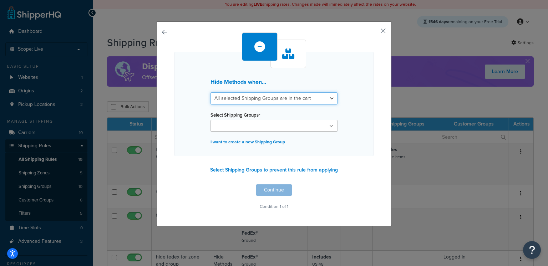
click at [246, 99] on select "All selected Shipping Groups are in the cart Any selected Shipping Groups are i…" at bounding box center [274, 98] width 127 height 12
select select "any"
click at [211, 92] on select "All selected Shipping Groups are in the cart Any selected Shipping Groups are i…" at bounding box center [274, 98] width 127 height 12
click at [241, 130] on input "Select Shipping Groups" at bounding box center [244, 126] width 63 height 8
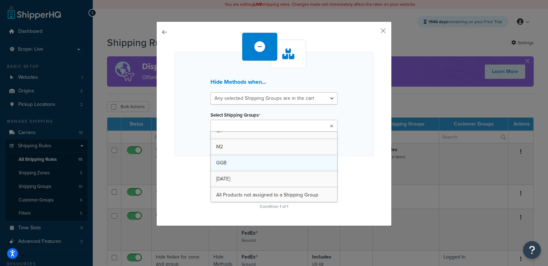
scroll to position [73, 0]
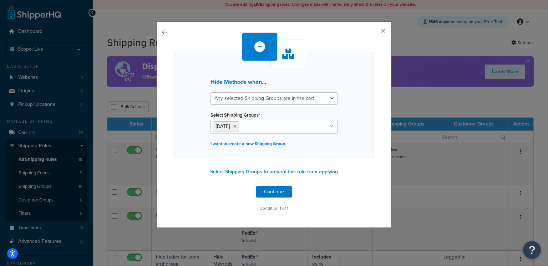
click at [195, 166] on div "Hide Methods when... All selected Shipping Groups are in the cart Any selected …" at bounding box center [274, 122] width 199 height 181
click at [265, 193] on button "Continue" at bounding box center [274, 191] width 36 height 11
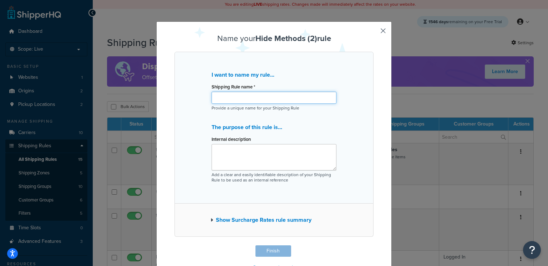
click at [253, 97] on input "Shipping Rule name *" at bounding box center [274, 98] width 125 height 12
type input "Hide Standard/Overnight when Halloween in cart"
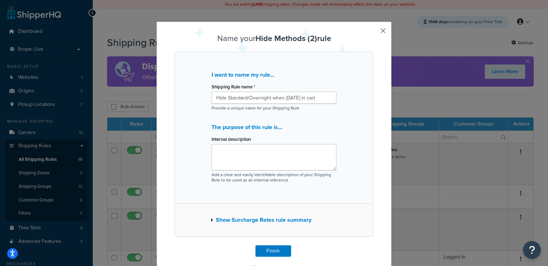
click at [252, 218] on button "Show Surcharge Rates rule summary" at bounding box center [261, 220] width 101 height 10
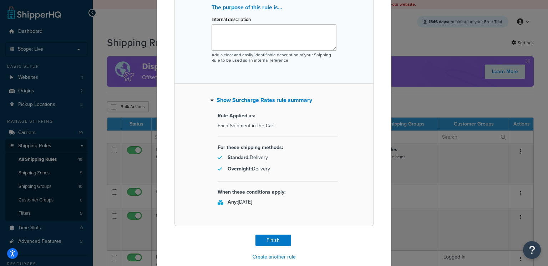
scroll to position [130, 0]
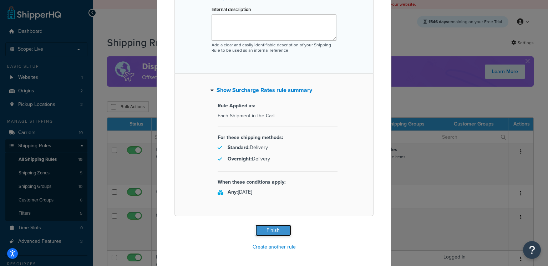
click at [263, 227] on button "Finish" at bounding box center [274, 230] width 36 height 11
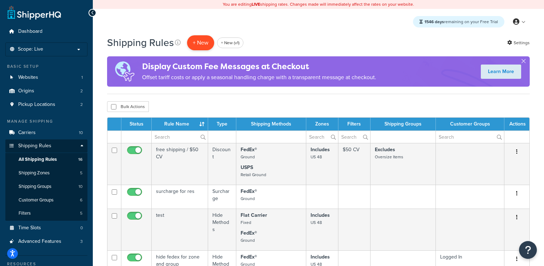
click at [197, 44] on p "+ New" at bounding box center [200, 42] width 27 height 15
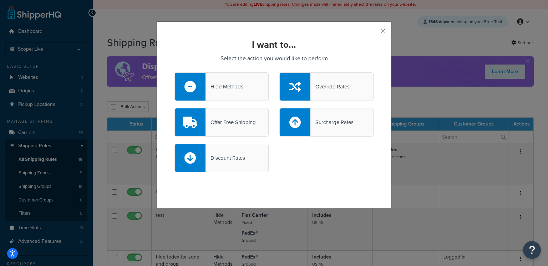
click at [316, 122] on div "Surcharge Rates" at bounding box center [332, 122] width 43 height 10
click at [0, 0] on input "Surcharge Rates" at bounding box center [0, 0] width 0 height 0
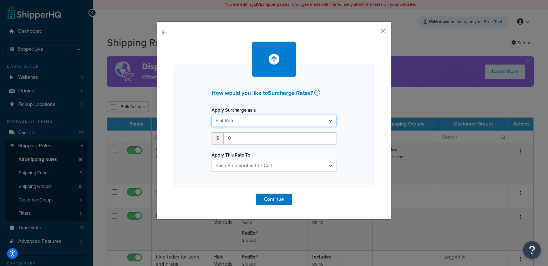
click at [233, 120] on select "Flat Rate Percentage Flat Rate & Percentage" at bounding box center [274, 121] width 125 height 12
select select "PERCENTAGE"
click at [212, 115] on select "Flat Rate Percentage Flat Rate & Percentage" at bounding box center [274, 121] width 125 height 12
click at [227, 137] on input "number" at bounding box center [234, 138] width 45 height 12
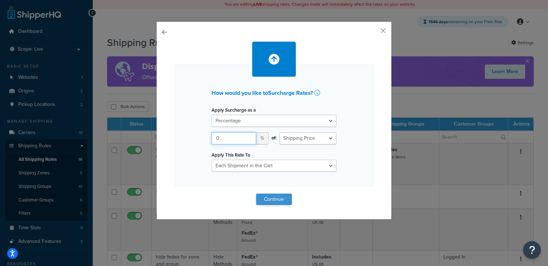
type input "0"
click at [270, 201] on button "Continue" at bounding box center [274, 199] width 36 height 11
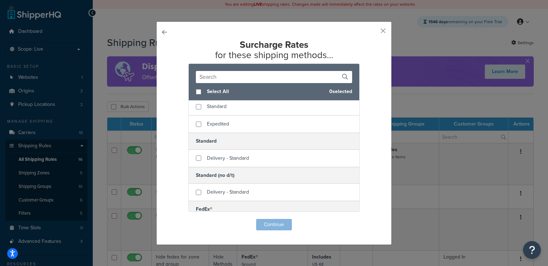
scroll to position [87, 0]
checkbox input "true"
click at [208, 191] on span "Delivery - Standard" at bounding box center [228, 191] width 42 height 7
click at [271, 228] on button "Continue" at bounding box center [274, 224] width 36 height 11
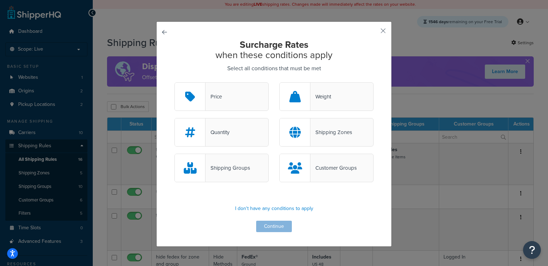
click at [241, 175] on div "Shipping Groups" at bounding box center [222, 168] width 94 height 29
click at [0, 0] on input "Shipping Groups" at bounding box center [0, 0] width 0 height 0
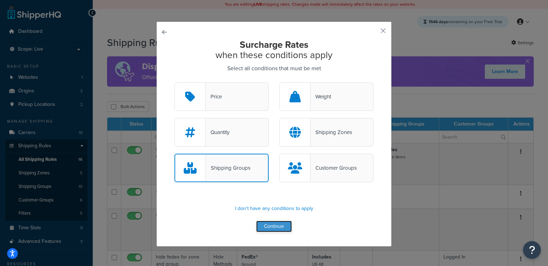
click at [284, 228] on button "Continue" at bounding box center [274, 226] width 36 height 11
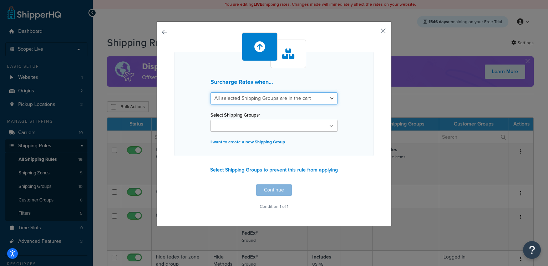
click at [244, 99] on select "All selected Shipping Groups are in the cart Any selected Shipping Groups are i…" at bounding box center [274, 98] width 127 height 12
select select "any"
click at [211, 92] on select "All selected Shipping Groups are in the cart Any selected Shipping Groups are i…" at bounding box center [274, 98] width 127 height 12
click at [242, 126] on input "Select Shipping Groups" at bounding box center [244, 126] width 63 height 8
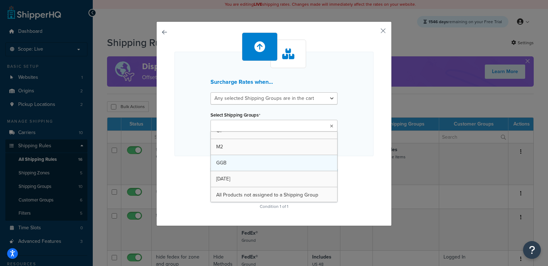
scroll to position [73, 0]
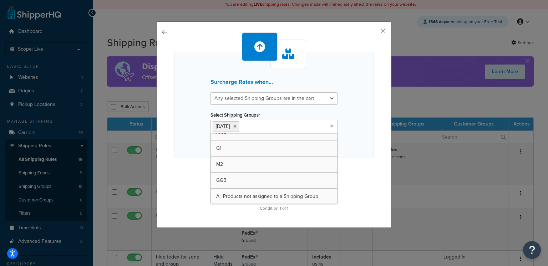
click at [197, 162] on div "Surcharge Rates when... All selected Shipping Groups are in the cart Any select…" at bounding box center [274, 122] width 199 height 181
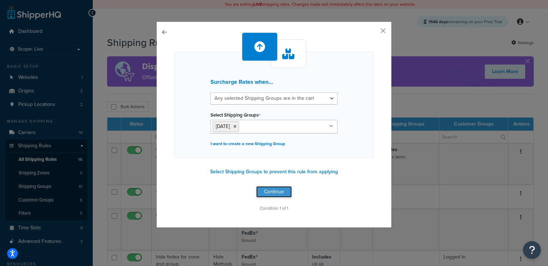
click at [266, 191] on button "Continue" at bounding box center [274, 191] width 36 height 11
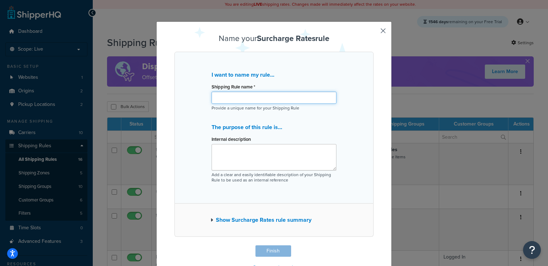
click at [241, 98] on input "Shipping Rule name *" at bounding box center [274, 98] width 125 height 12
type input "[DATE] Message"
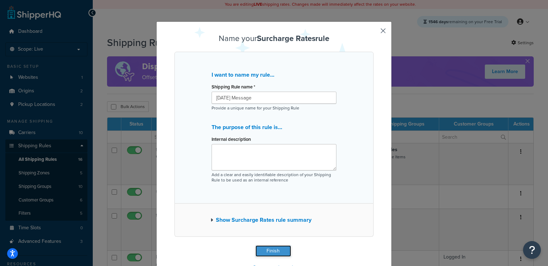
click at [273, 252] on button "Finish" at bounding box center [274, 251] width 36 height 11
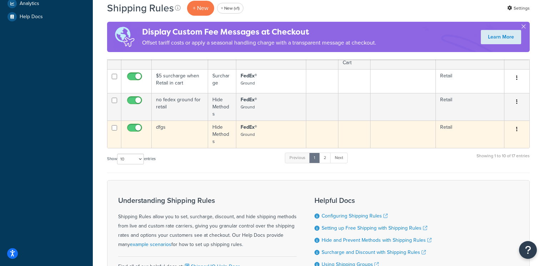
scroll to position [250, 0]
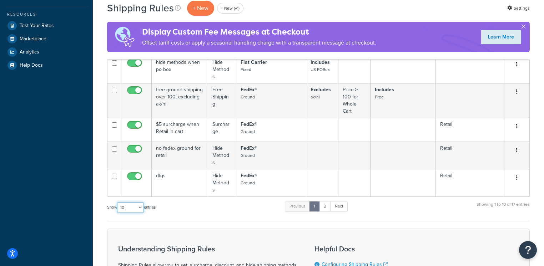
click at [127, 212] on select "10 15 25 50 100 1000" at bounding box center [130, 207] width 27 height 11
select select "100"
click at [118, 202] on select "10 15 25 50 100 1000" at bounding box center [130, 207] width 27 height 11
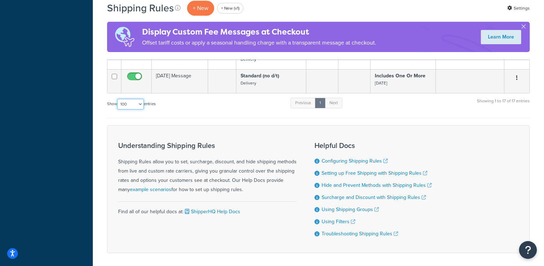
scroll to position [524, 0]
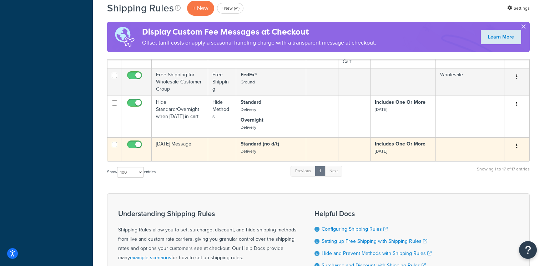
click at [200, 154] on td "[DATE] Message" at bounding box center [180, 149] width 56 height 24
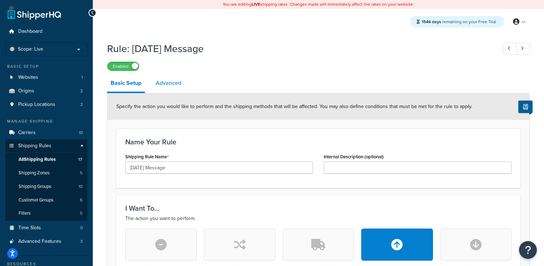
click at [167, 79] on link "Advanced" at bounding box center [168, 83] width 33 height 17
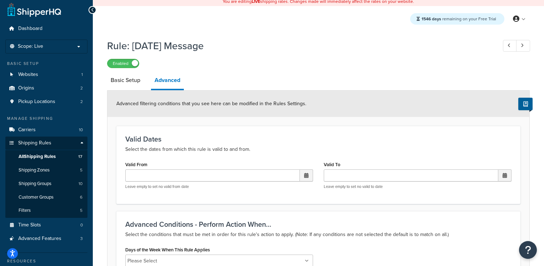
scroll to position [86, 0]
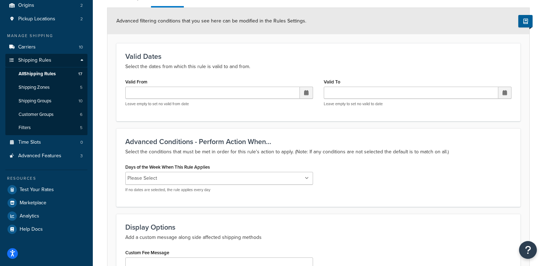
click at [185, 176] on input "Days of the Week When This Rule Applies" at bounding box center [190, 179] width 63 height 8
click at [191, 128] on form "Advanced filtering conditions that you see here can be modified in the Rules Se…" at bounding box center [318, 170] width 422 height 324
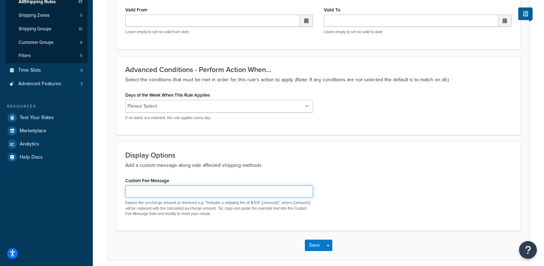
click at [182, 190] on input "Custom Fee Message" at bounding box center [219, 192] width 188 height 12
type input "d"
click at [184, 193] on input "Delivers week of" at bounding box center [219, 192] width 188 height 12
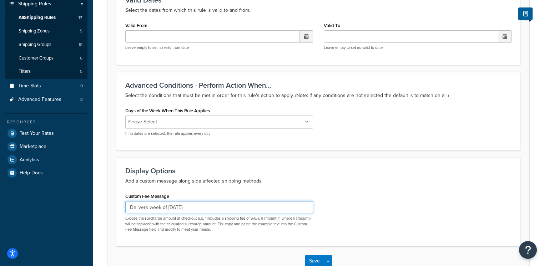
scroll to position [141, 0]
type input "Delivers week of [DATE]"
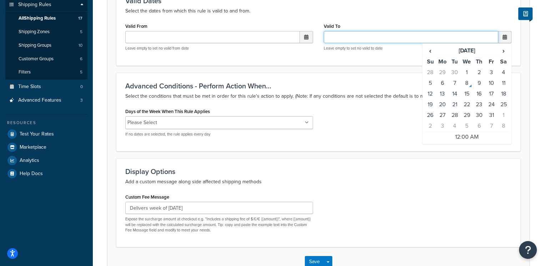
click at [333, 38] on input "Valid To" at bounding box center [411, 37] width 175 height 12
click at [468, 82] on td "8" at bounding box center [467, 83] width 12 height 11
type input "[DATE] 12:00 AM"
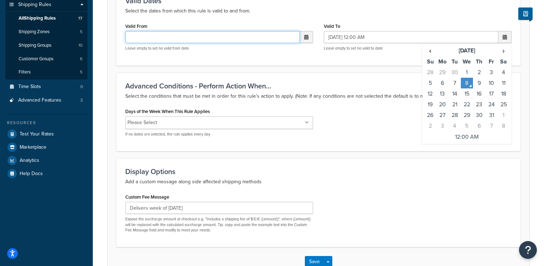
click at [285, 36] on input "Valid From" at bounding box center [212, 37] width 175 height 12
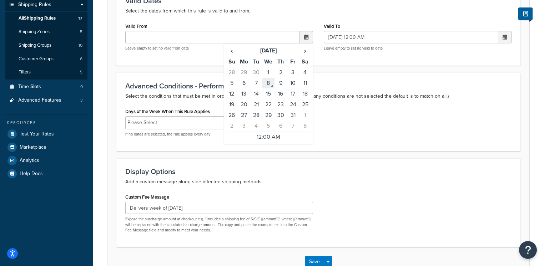
click at [269, 87] on td "8" at bounding box center [268, 83] width 12 height 11
type input "[DATE] 12:00 AM"
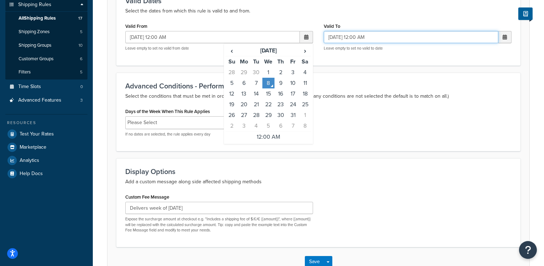
click at [361, 34] on input "[DATE] 12:00 AM" at bounding box center [411, 37] width 175 height 12
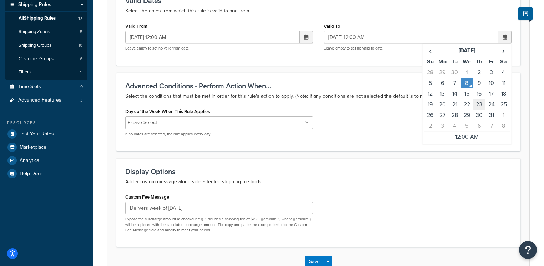
click at [482, 104] on td "23" at bounding box center [479, 104] width 12 height 11
type input "[DATE] 12:00 AM"
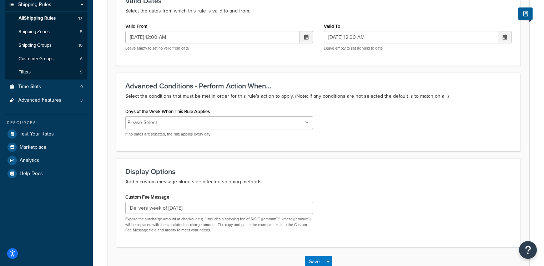
click at [398, 56] on div "Valid To [DATE] 12:00 AM ‹ [DATE] › Su Mo Tu We Th Fr Sa 28 29 30 1 2 3 4 5 6 7…" at bounding box center [417, 38] width 198 height 35
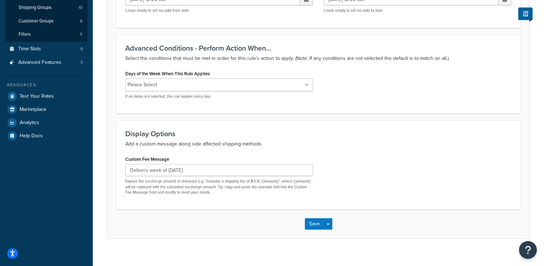
scroll to position [186, 0]
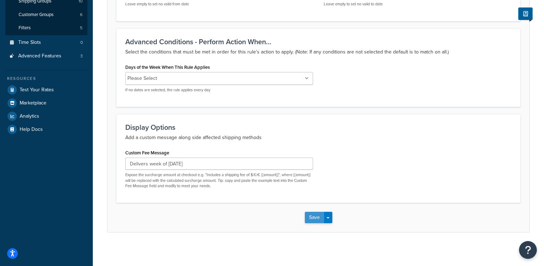
click at [310, 218] on button "Save" at bounding box center [314, 217] width 19 height 11
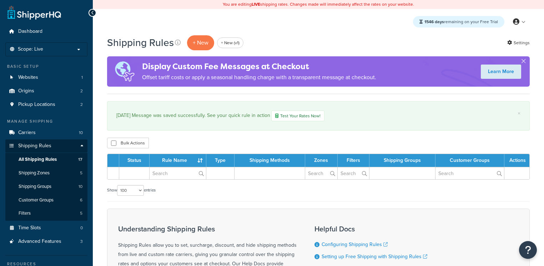
select select "100"
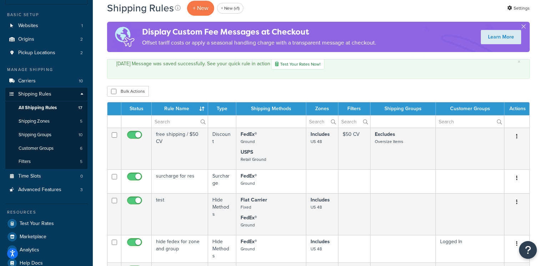
scroll to position [219, 0]
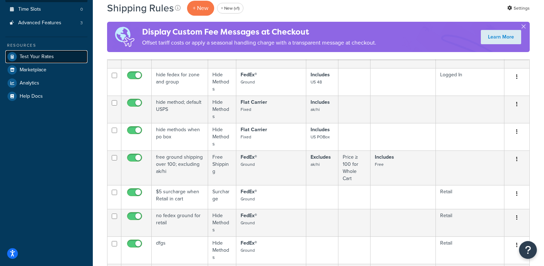
click at [44, 59] on link "Test Your Rates" at bounding box center [46, 56] width 82 height 13
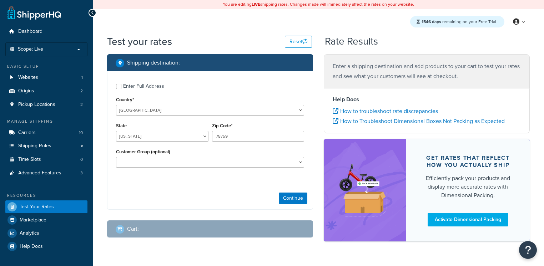
select select "[GEOGRAPHIC_DATA]"
click at [287, 200] on button "Continue" at bounding box center [293, 198] width 29 height 11
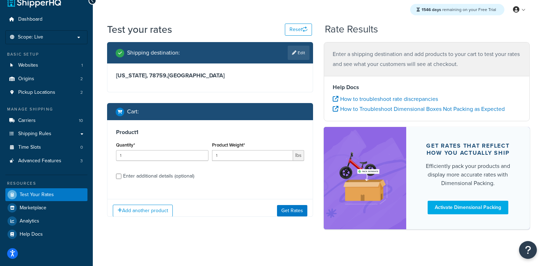
scroll to position [18, 0]
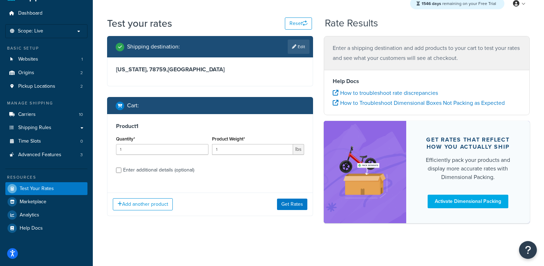
click at [158, 169] on div "Enter additional details (optional)" at bounding box center [158, 170] width 71 height 10
click at [121, 169] on input "Enter additional details (optional)" at bounding box center [118, 170] width 5 height 5
checkbox input "true"
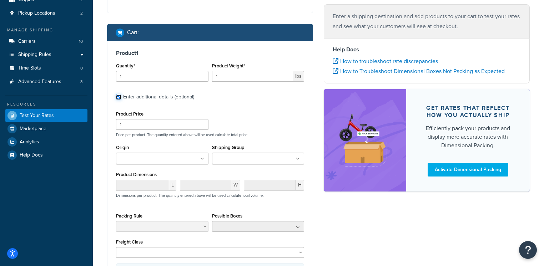
scroll to position [101, 0]
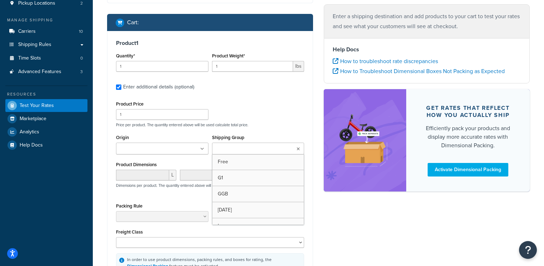
click at [236, 144] on ul at bounding box center [258, 149] width 92 height 12
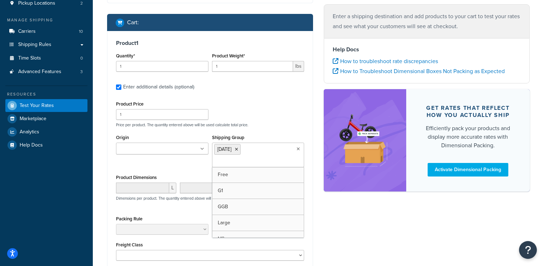
click at [351, 209] on div "Shipping destination : Edit Texas, 78759 , United States Cart : Product 1 Quant…" at bounding box center [318, 143] width 433 height 381
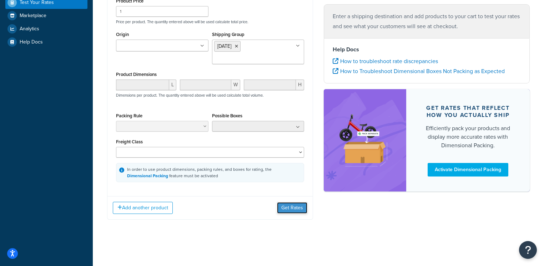
click at [288, 212] on button "Get Rates" at bounding box center [292, 207] width 30 height 11
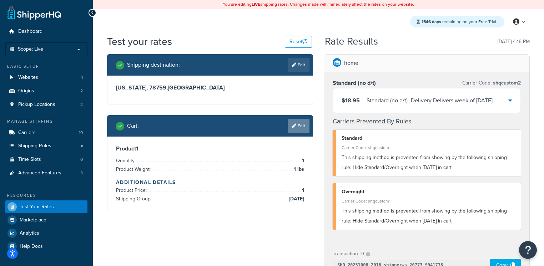
click at [301, 128] on link "Edit" at bounding box center [299, 126] width 22 height 14
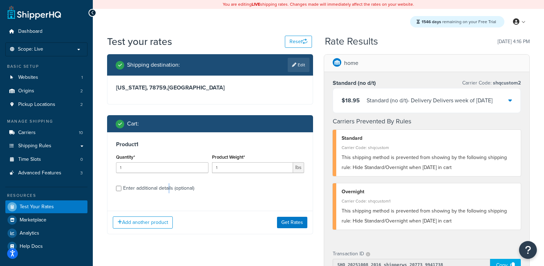
click at [169, 190] on div "Enter additional details (optional)" at bounding box center [158, 188] width 71 height 10
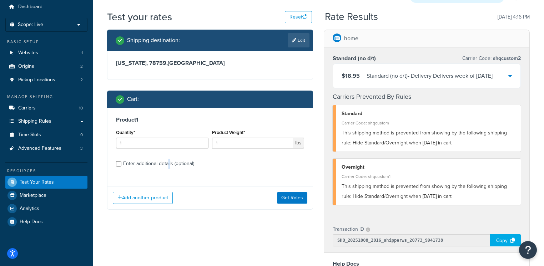
scroll to position [63, 0]
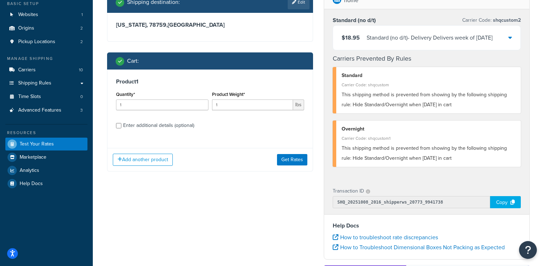
click at [147, 128] on div "Enter additional details (optional)" at bounding box center [158, 126] width 71 height 10
click at [121, 128] on input "Enter additional details (optional)" at bounding box center [118, 125] width 5 height 5
checkbox input "true"
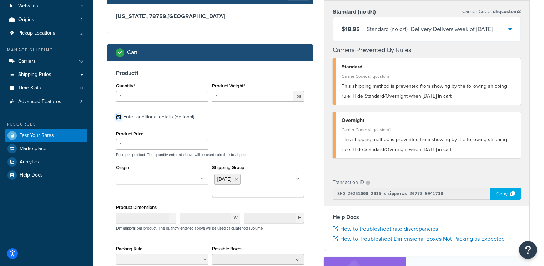
scroll to position [81, 0]
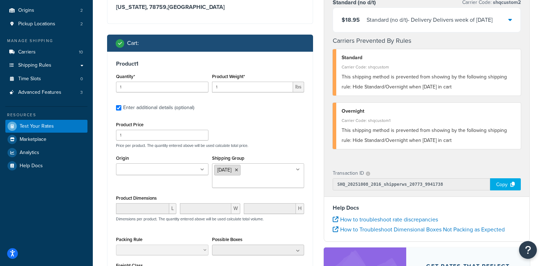
click at [241, 171] on li "[DATE]" at bounding box center [227, 170] width 26 height 11
click at [238, 171] on icon at bounding box center [236, 170] width 3 height 4
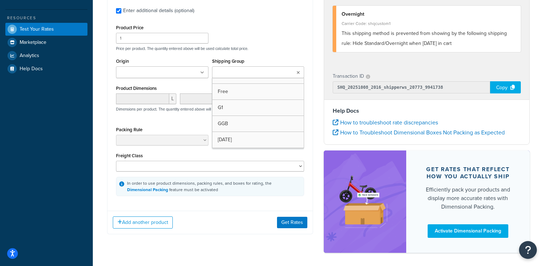
scroll to position [217, 0]
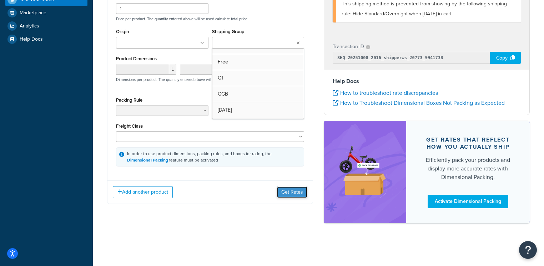
click at [286, 187] on button "Get Rates" at bounding box center [292, 192] width 30 height 11
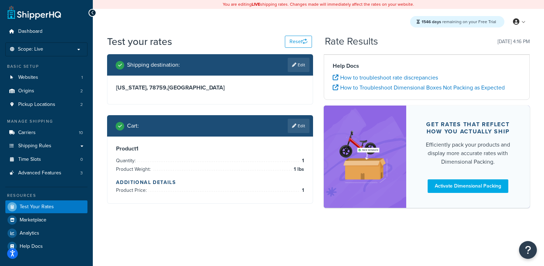
scroll to position [0, 0]
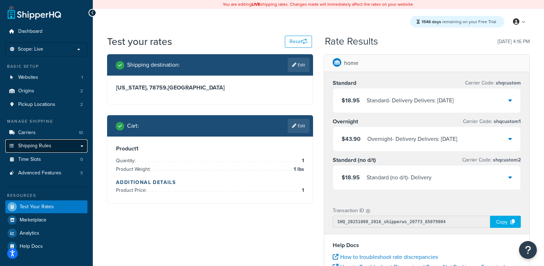
click at [38, 144] on span "Shipping Rules" at bounding box center [34, 146] width 33 height 6
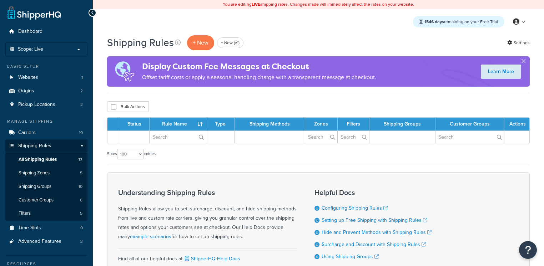
select select "100"
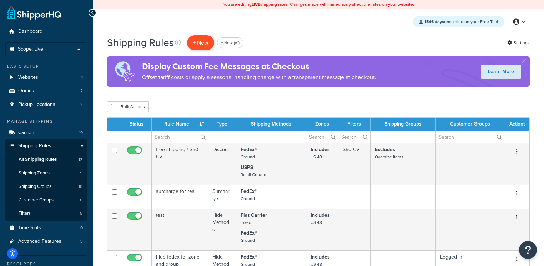
click at [197, 40] on p "+ New" at bounding box center [200, 42] width 27 height 15
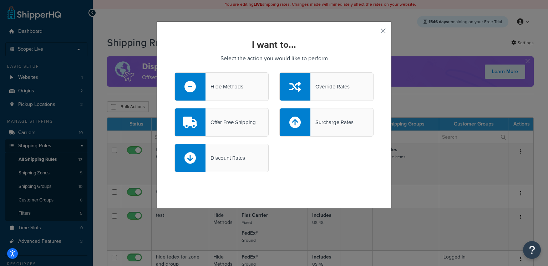
click at [221, 86] on div "Hide Methods" at bounding box center [225, 87] width 38 height 10
click at [0, 0] on input "Hide Methods" at bounding box center [0, 0] width 0 height 0
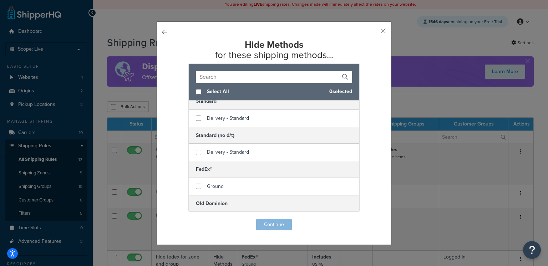
scroll to position [128, 0]
checkbox input "true"
click at [223, 151] on span "Delivery - Standard" at bounding box center [228, 151] width 42 height 7
click at [262, 223] on button "Continue" at bounding box center [274, 224] width 36 height 11
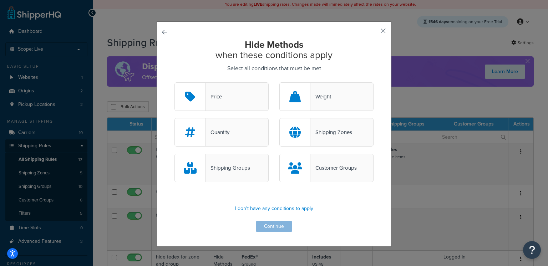
click at [225, 167] on div "Shipping Groups" at bounding box center [228, 168] width 45 height 10
click at [0, 0] on input "Shipping Groups" at bounding box center [0, 0] width 0 height 0
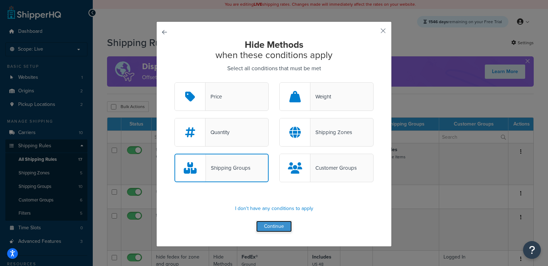
click at [267, 227] on button "Continue" at bounding box center [274, 226] width 36 height 11
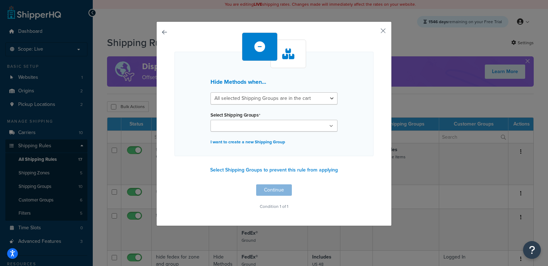
click at [257, 106] on div "All selected Shipping Groups are in the cart Any selected Shipping Groups are i…" at bounding box center [274, 111] width 127 height 39
click at [257, 104] on div "All selected Shipping Groups are in the cart Any selected Shipping Groups are i…" at bounding box center [274, 111] width 127 height 39
click at [238, 171] on button "Select Shipping Groups to prevent this rule from applying" at bounding box center [274, 170] width 132 height 11
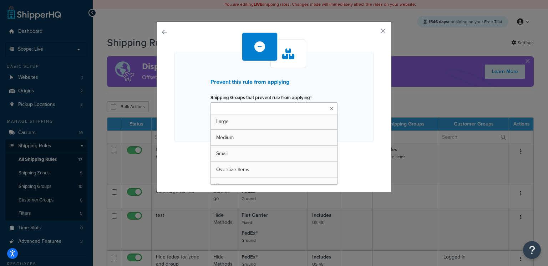
click at [238, 107] on input "Shipping Groups that prevent rule from applying" at bounding box center [244, 109] width 63 height 8
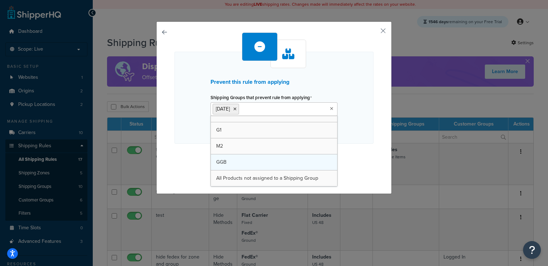
scroll to position [73, 0]
click at [191, 154] on div "Prevent this rule from applying Shipping Groups that prevent rule from applying…" at bounding box center [274, 105] width 199 height 147
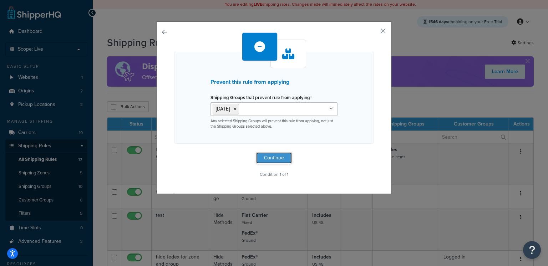
click at [272, 159] on button "Continue" at bounding box center [274, 157] width 36 height 11
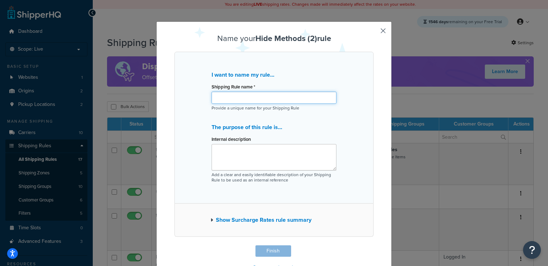
click at [242, 97] on input "Shipping Rule name *" at bounding box center [274, 98] width 125 height 12
type input "hide standard no d/t if no [DATE] in cart"
click at [259, 249] on button "Finish" at bounding box center [274, 251] width 36 height 11
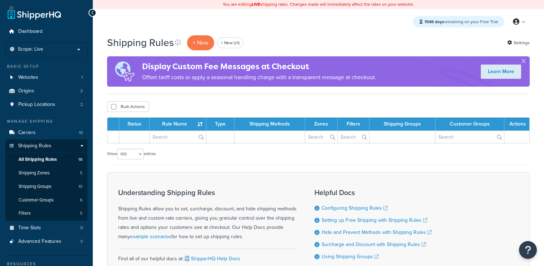
select select "100"
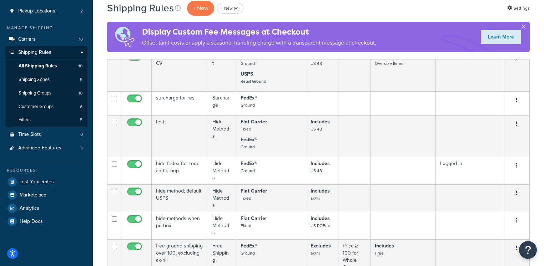
scroll to position [95, 0]
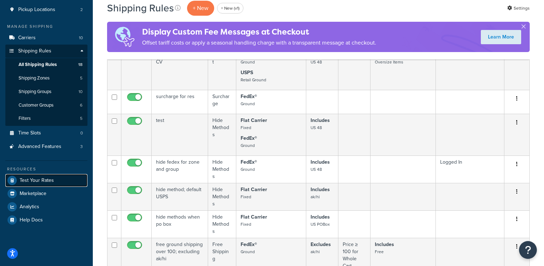
click at [49, 185] on link "Test Your Rates" at bounding box center [46, 180] width 82 height 13
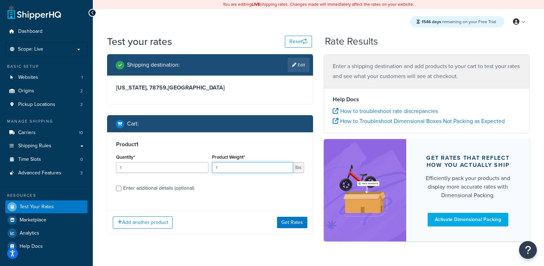
click at [225, 169] on input "1" at bounding box center [252, 167] width 81 height 11
type input "2"
click at [287, 221] on button "Get Rates" at bounding box center [292, 222] width 30 height 11
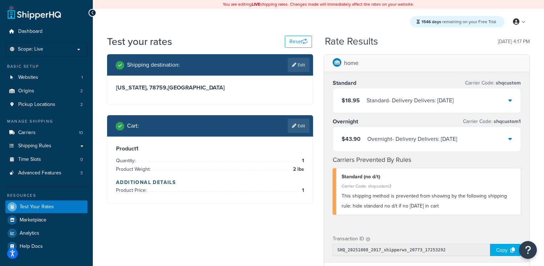
click at [288, 127] on link "Edit" at bounding box center [299, 126] width 22 height 14
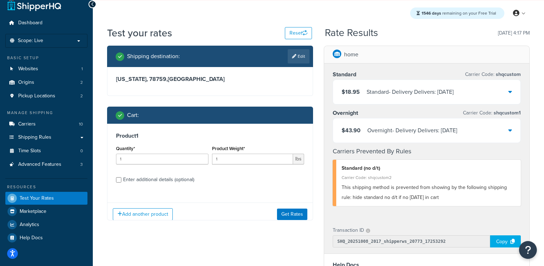
scroll to position [19, 0]
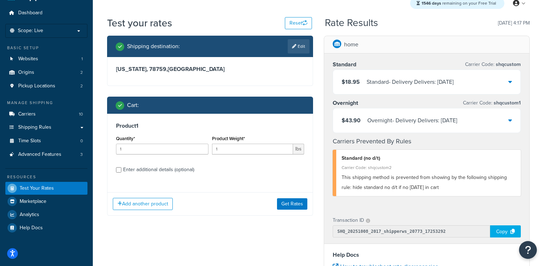
click at [163, 173] on div "Enter additional details (optional)" at bounding box center [158, 170] width 71 height 10
click at [121, 173] on input "Enter additional details (optional)" at bounding box center [118, 169] width 5 height 5
checkbox input "true"
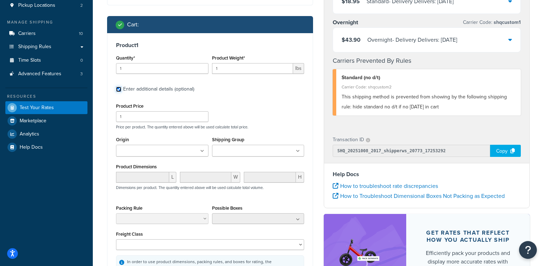
scroll to position [102, 0]
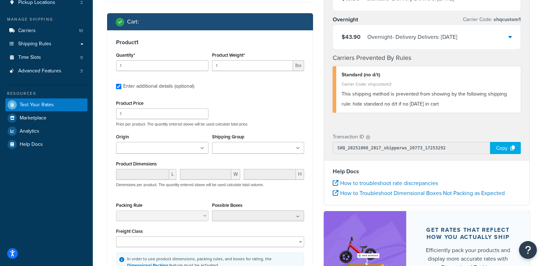
click at [228, 150] on input "Shipping Group" at bounding box center [245, 149] width 63 height 8
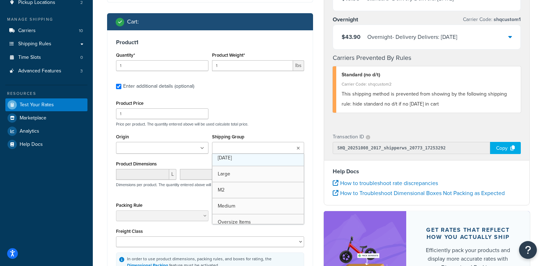
scroll to position [36, 0]
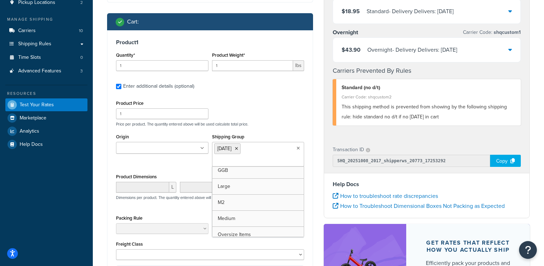
click at [191, 168] on div "Origin home SendaMeal Shipping Group [DATE] Free G1 GGB Large M2 Medium Oversiz…" at bounding box center [210, 152] width 192 height 40
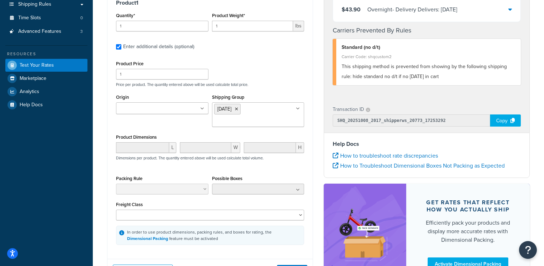
scroll to position [194, 0]
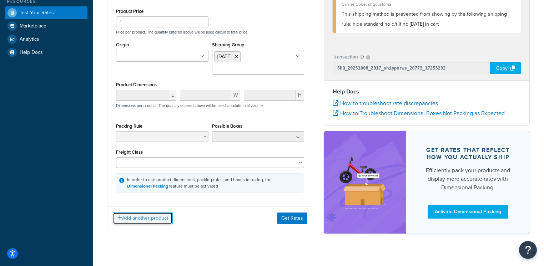
click at [147, 218] on button "Add another product" at bounding box center [143, 218] width 60 height 12
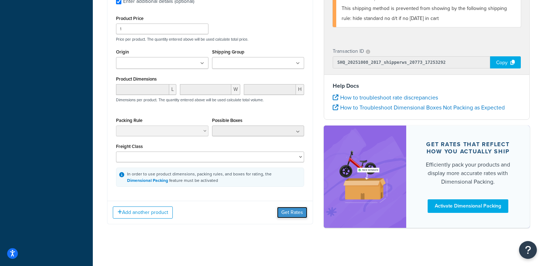
click at [286, 217] on button "Get Rates" at bounding box center [292, 212] width 30 height 11
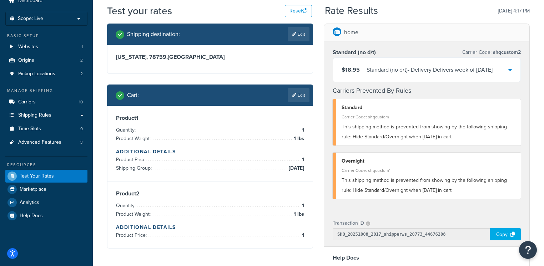
scroll to position [10, 0]
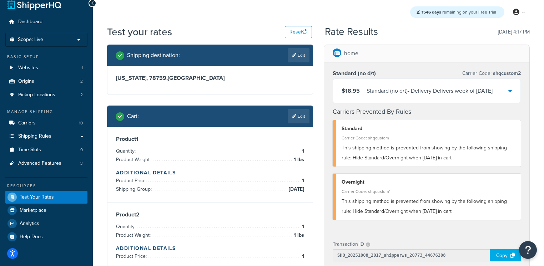
click at [436, 96] on div "Standard (no d/t) - Delivery Delivers week of October 27, 2025" at bounding box center [430, 91] width 126 height 10
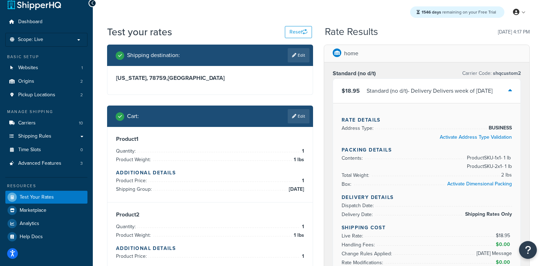
click at [436, 96] on div "Standard (no d/t) - Delivery Delivers week of October 27, 2025" at bounding box center [430, 91] width 126 height 10
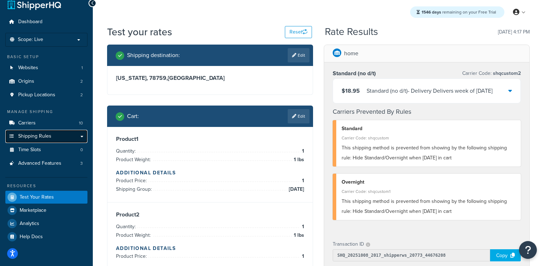
click at [60, 137] on link "Shipping Rules" at bounding box center [46, 136] width 82 height 13
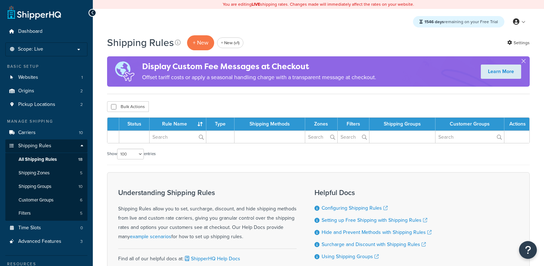
select select "100"
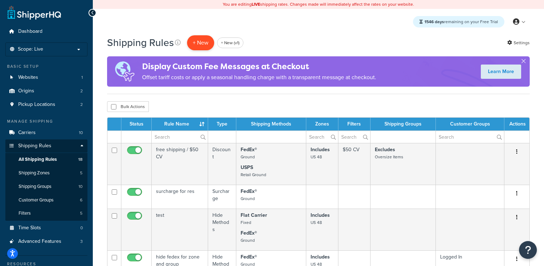
click at [198, 44] on p "+ New" at bounding box center [200, 42] width 27 height 15
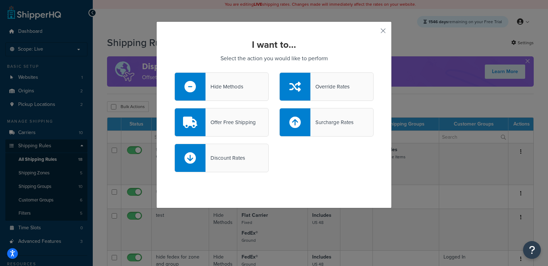
click at [311, 120] on div "Surcharge Rates" at bounding box center [332, 122] width 43 height 10
click at [0, 0] on input "Surcharge Rates" at bounding box center [0, 0] width 0 height 0
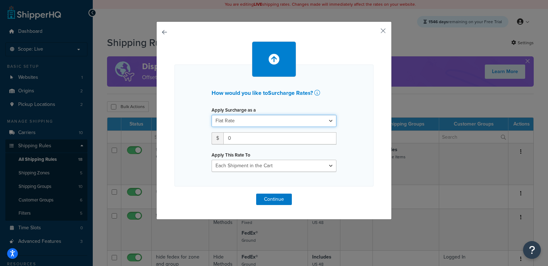
click at [234, 123] on select "Flat Rate Percentage Flat Rate & Percentage" at bounding box center [274, 121] width 125 height 12
select select "PERCENTAGE"
click at [212, 115] on select "Flat Rate Percentage Flat Rate & Percentage" at bounding box center [274, 121] width 125 height 12
click at [231, 138] on input "number" at bounding box center [234, 138] width 45 height 12
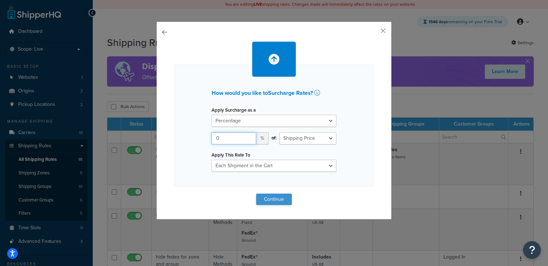
type input "0"
click at [268, 198] on button "Continue" at bounding box center [274, 199] width 36 height 11
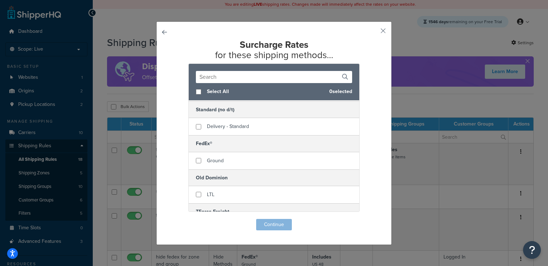
scroll to position [154, 0]
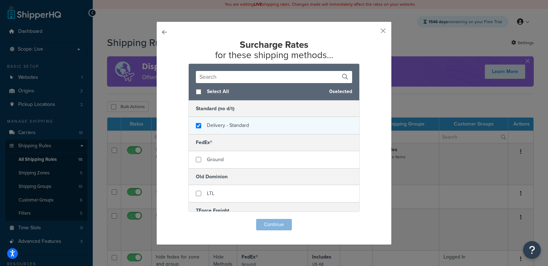
checkbox input "true"
click at [226, 125] on span "Delivery - Standard" at bounding box center [228, 125] width 42 height 7
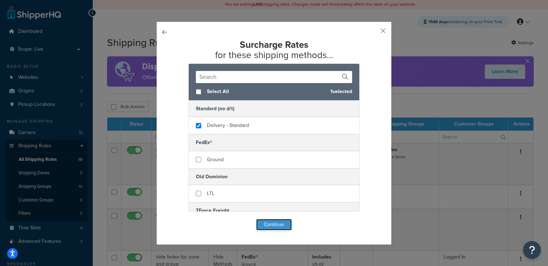
click at [271, 223] on button "Continue" at bounding box center [274, 224] width 36 height 11
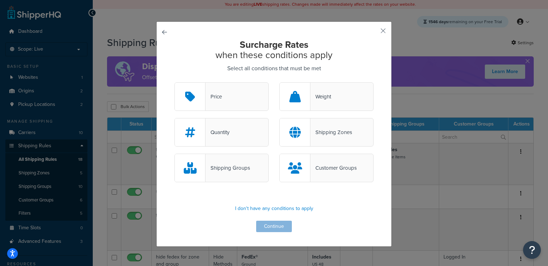
click at [243, 166] on div "Shipping Groups" at bounding box center [228, 168] width 45 height 10
click at [0, 0] on input "Shipping Groups" at bounding box center [0, 0] width 0 height 0
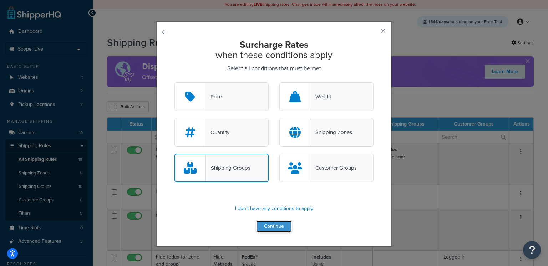
click at [266, 225] on button "Continue" at bounding box center [274, 226] width 36 height 11
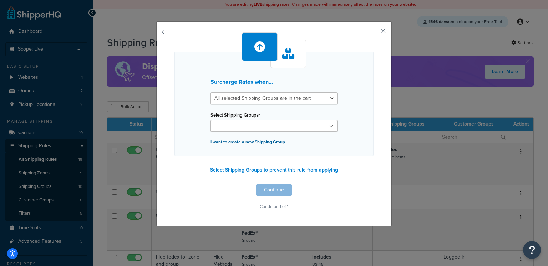
click at [245, 142] on p "I want to create a new Shipping Group" at bounding box center [274, 142] width 127 height 10
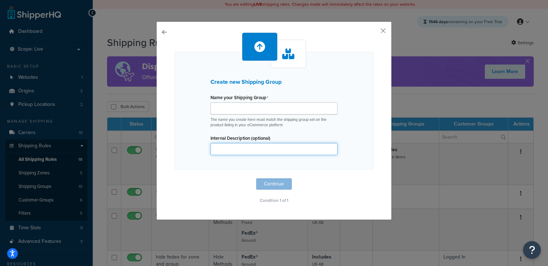
click at [240, 147] on input "Internal Description (optional)" at bounding box center [274, 149] width 127 height 12
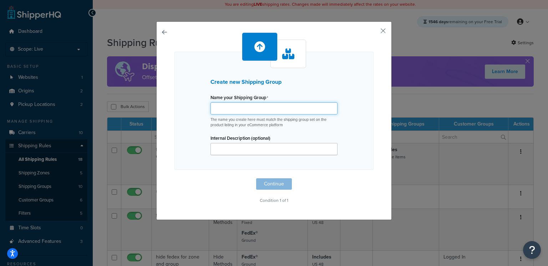
click at [232, 107] on input "Name your Shipping Group" at bounding box center [274, 108] width 127 height 12
type input "[DATE]"
click at [271, 185] on button "Continue" at bounding box center [274, 183] width 36 height 11
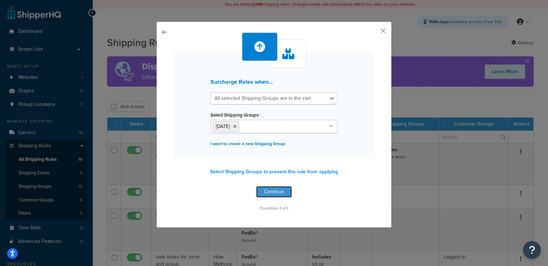
click at [278, 188] on button "Continue" at bounding box center [274, 191] width 36 height 11
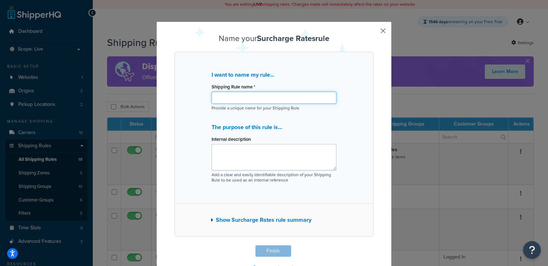
click at [236, 96] on input "Shipping Rule name *" at bounding box center [274, 98] width 125 height 12
type input "[DATE] message"
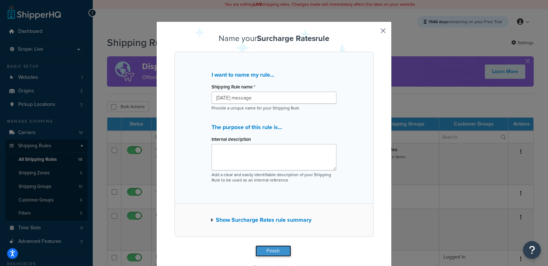
click at [273, 251] on button "Finish" at bounding box center [274, 251] width 36 height 11
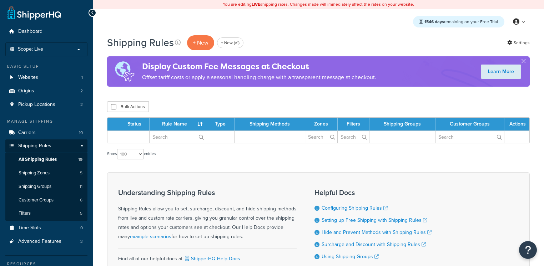
select select "100"
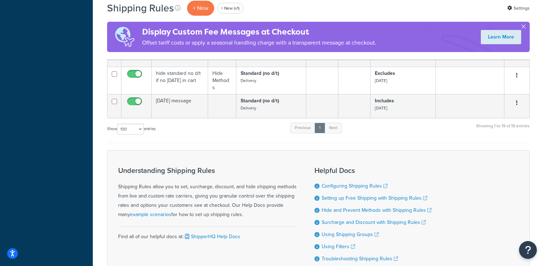
scroll to position [618, 0]
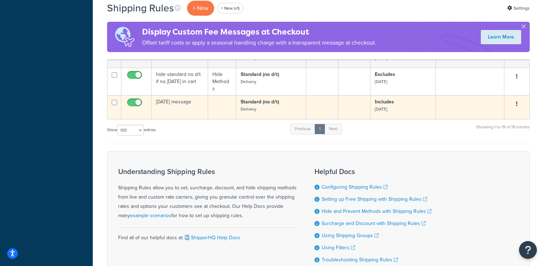
click at [258, 106] on p "Standard (no d/t) Delivery" at bounding box center [271, 106] width 61 height 14
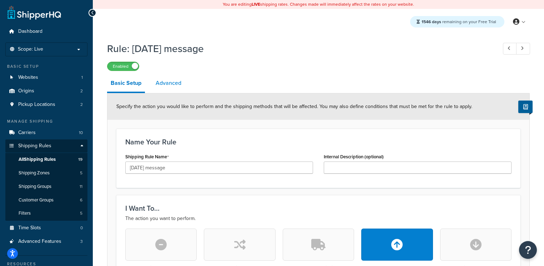
click at [173, 85] on link "Advanced" at bounding box center [168, 83] width 33 height 17
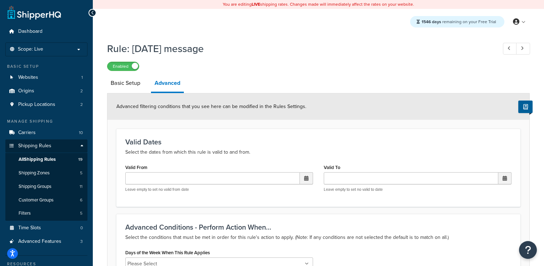
scroll to position [16, 0]
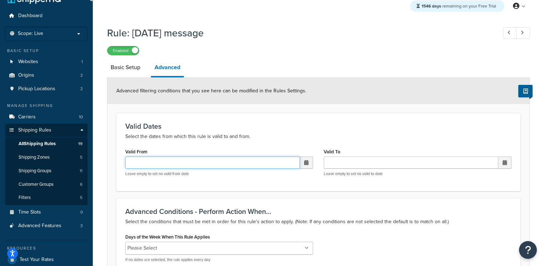
click at [187, 162] on input "Valid From" at bounding box center [212, 163] width 175 height 12
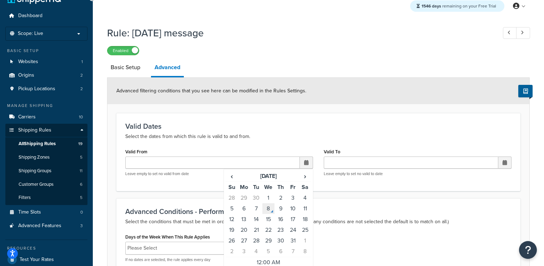
click at [269, 207] on td "8" at bounding box center [268, 208] width 12 height 11
type input "10/08/2025 12:00 AM"
click at [343, 160] on input "Valid To" at bounding box center [411, 163] width 175 height 12
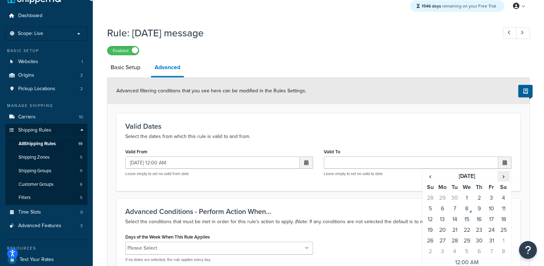
click at [504, 177] on span "›" at bounding box center [503, 176] width 11 height 10
click at [477, 230] on td "20" at bounding box center [479, 230] width 12 height 11
type input "11/20/2025 12:00 AM"
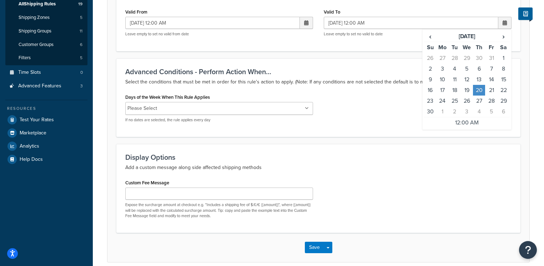
scroll to position [166, 0]
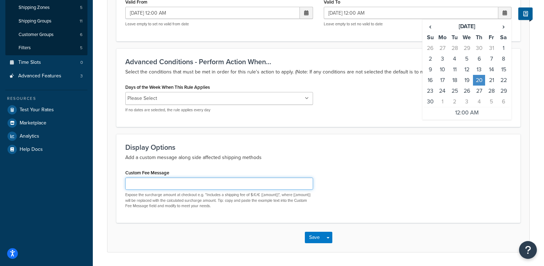
click at [170, 182] on input "Custom Fee Message" at bounding box center [219, 184] width 188 height 12
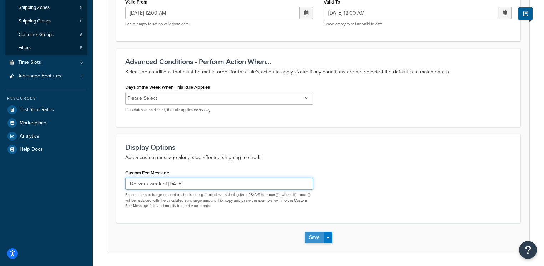
type input "Delivers week of November 24"
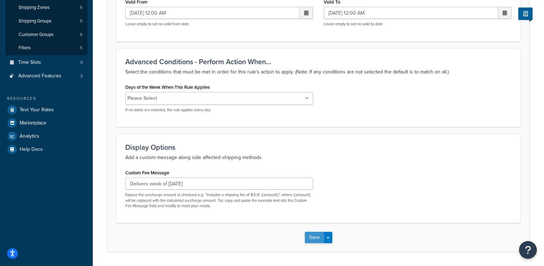
click at [311, 240] on button "Save" at bounding box center [314, 237] width 19 height 11
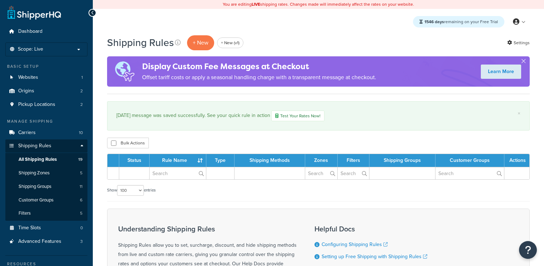
select select "100"
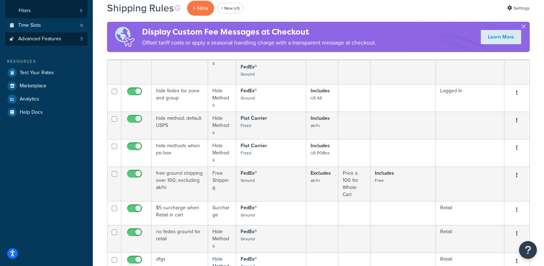
scroll to position [157, 0]
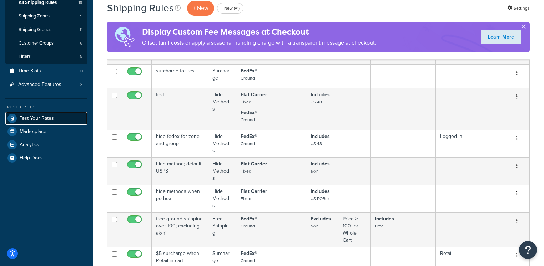
click at [40, 120] on span "Test Your Rates" at bounding box center [37, 119] width 34 height 6
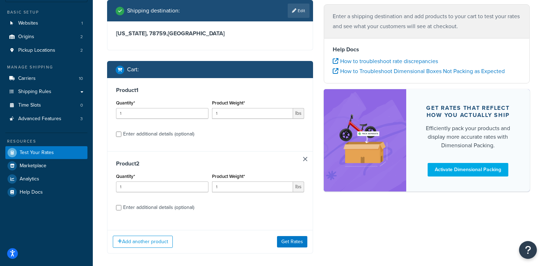
scroll to position [55, 0]
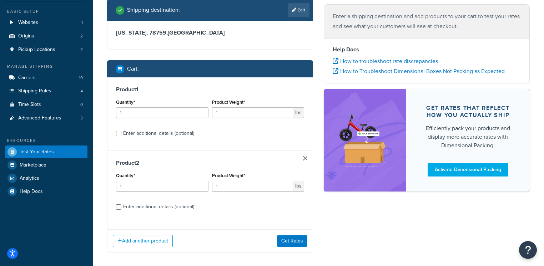
click at [124, 135] on div "Enter additional details (optional)" at bounding box center [158, 134] width 71 height 10
click at [121, 135] on input "Enter additional details (optional)" at bounding box center [118, 133] width 5 height 5
checkbox input "true"
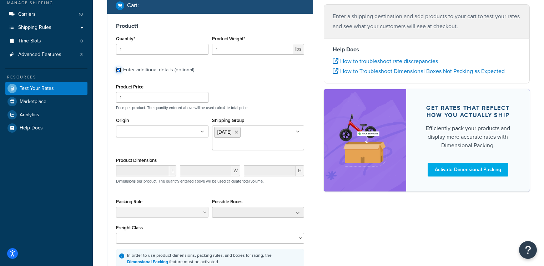
scroll to position [123, 0]
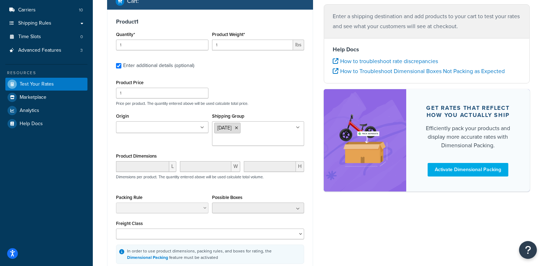
click at [241, 129] on li "[DATE]" at bounding box center [227, 128] width 26 height 11
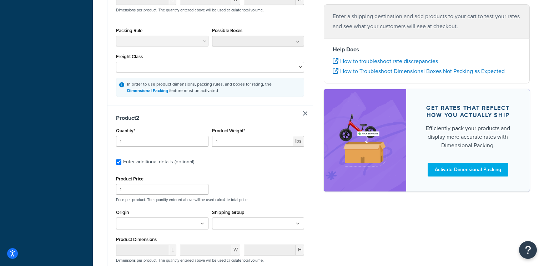
scroll to position [457, 0]
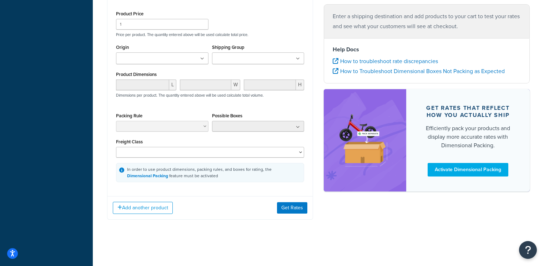
click at [240, 57] on input "Shipping Group" at bounding box center [245, 59] width 63 height 8
type input "thanks"
drag, startPoint x: 242, startPoint y: 68, endPoint x: 244, endPoint y: 74, distance: 5.6
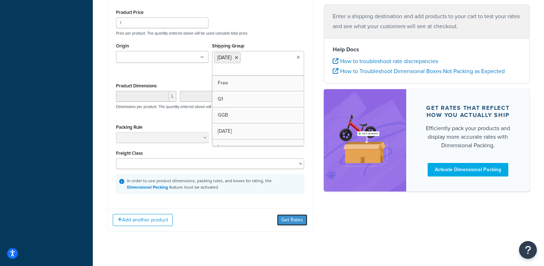
click at [292, 218] on button "Get Rates" at bounding box center [292, 220] width 30 height 11
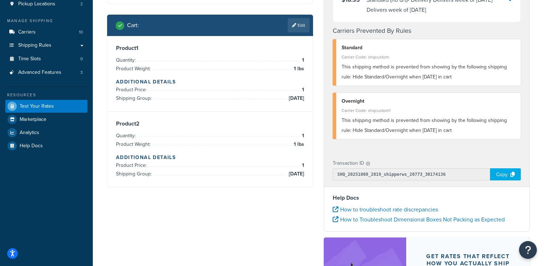
scroll to position [0, 0]
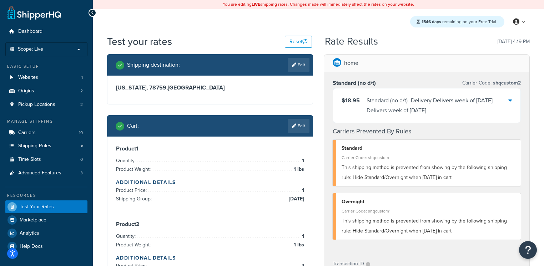
click at [433, 103] on div "Standard (no d/t) - Delivery Delivers week of October 27, 2025 Delivers week of…" at bounding box center [438, 106] width 142 height 20
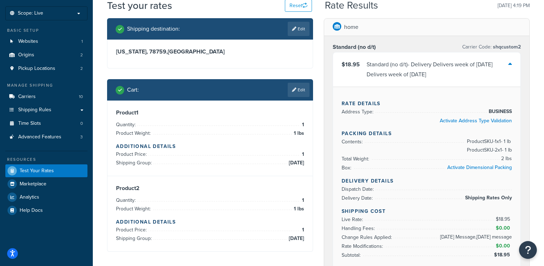
scroll to position [34, 0]
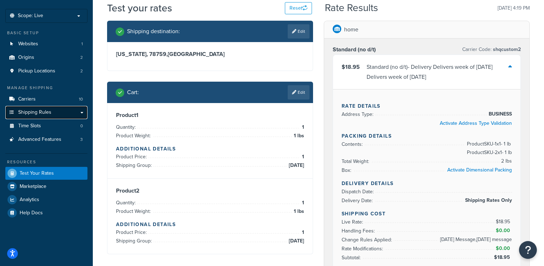
click at [65, 111] on link "Shipping Rules" at bounding box center [46, 112] width 82 height 13
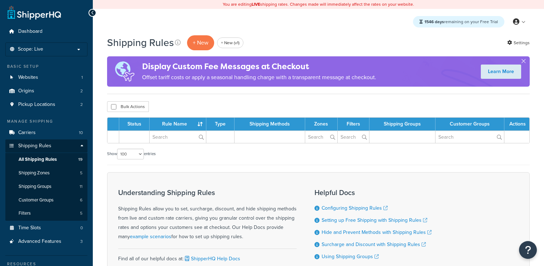
select select "100"
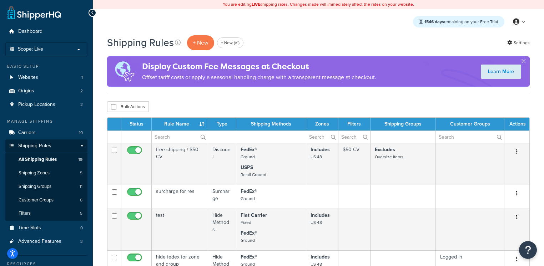
click at [195, 50] on div "+ New + New (v1)" at bounding box center [216, 43] width 59 height 16
click at [200, 49] on p "+ New" at bounding box center [200, 42] width 27 height 15
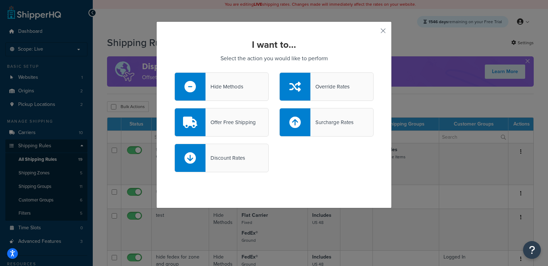
click at [222, 90] on div "Hide Methods" at bounding box center [225, 87] width 38 height 10
click at [0, 0] on input "Hide Methods" at bounding box center [0, 0] width 0 height 0
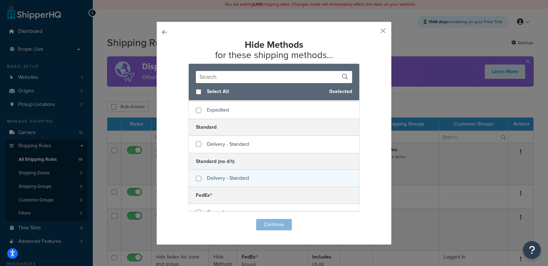
scroll to position [102, 0]
checkbox input "true"
click at [221, 176] on span "Delivery - Standard" at bounding box center [228, 176] width 42 height 7
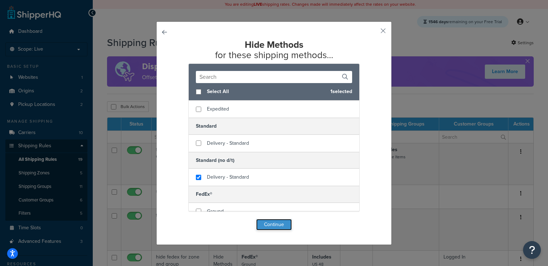
click at [263, 224] on button "Continue" at bounding box center [274, 224] width 36 height 11
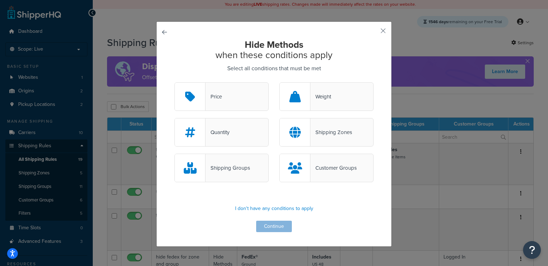
click at [232, 165] on div "Shipping Groups" at bounding box center [228, 168] width 45 height 10
click at [0, 0] on input "Shipping Groups" at bounding box center [0, 0] width 0 height 0
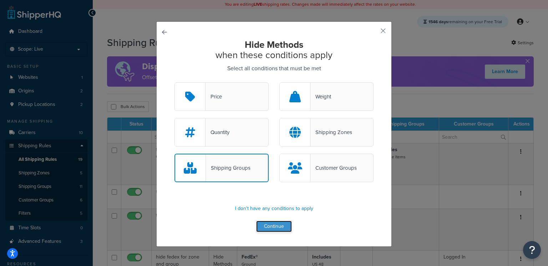
click at [267, 227] on button "Continue" at bounding box center [274, 226] width 36 height 11
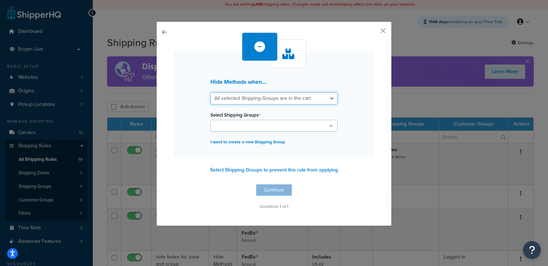
click at [231, 101] on select "All selected Shipping Groups are in the cart Any selected Shipping Groups are i…" at bounding box center [274, 98] width 127 height 12
select select "any"
click at [211, 92] on select "All selected Shipping Groups are in the cart Any selected Shipping Groups are i…" at bounding box center [274, 98] width 127 height 12
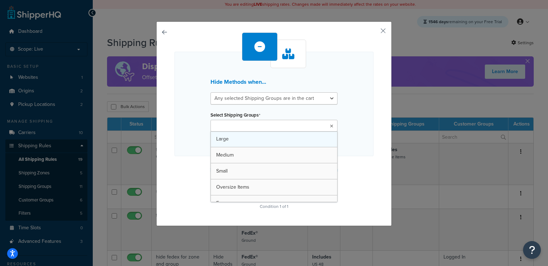
drag, startPoint x: 236, startPoint y: 125, endPoint x: 240, endPoint y: 139, distance: 14.3
click at [236, 125] on input "Select Shipping Groups" at bounding box center [244, 126] width 63 height 8
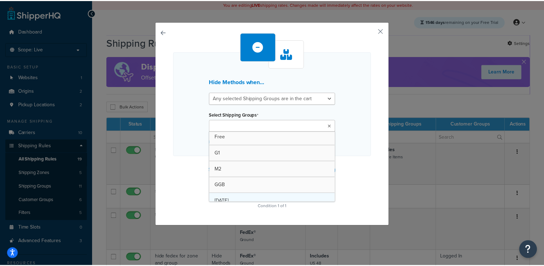
scroll to position [99, 0]
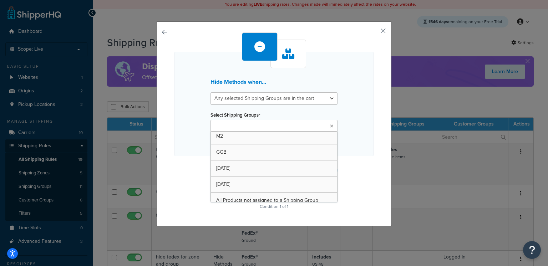
click at [192, 172] on div "Hide Methods when... All selected Shipping Groups are in the cart Any selected …" at bounding box center [274, 121] width 199 height 179
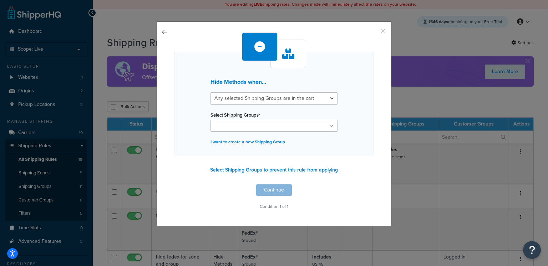
click at [374, 32] on button "button" at bounding box center [373, 33] width 2 height 2
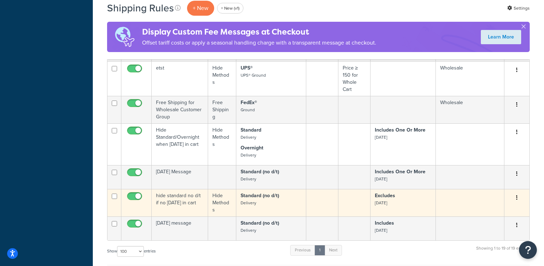
scroll to position [497, 0]
